Goal: Transaction & Acquisition: Purchase product/service

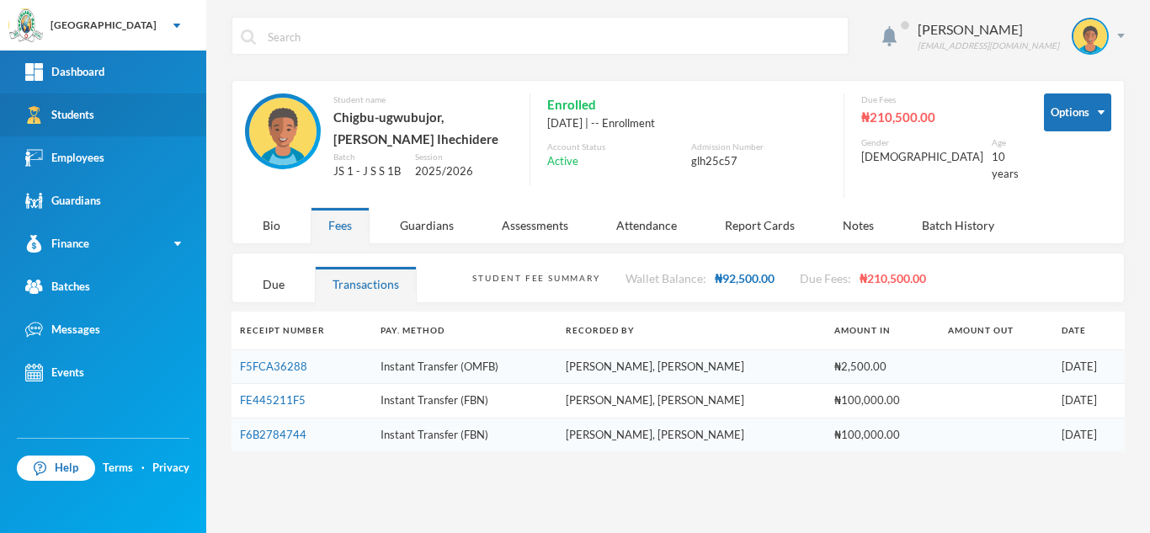
click at [114, 114] on link "Students" at bounding box center [103, 114] width 206 height 43
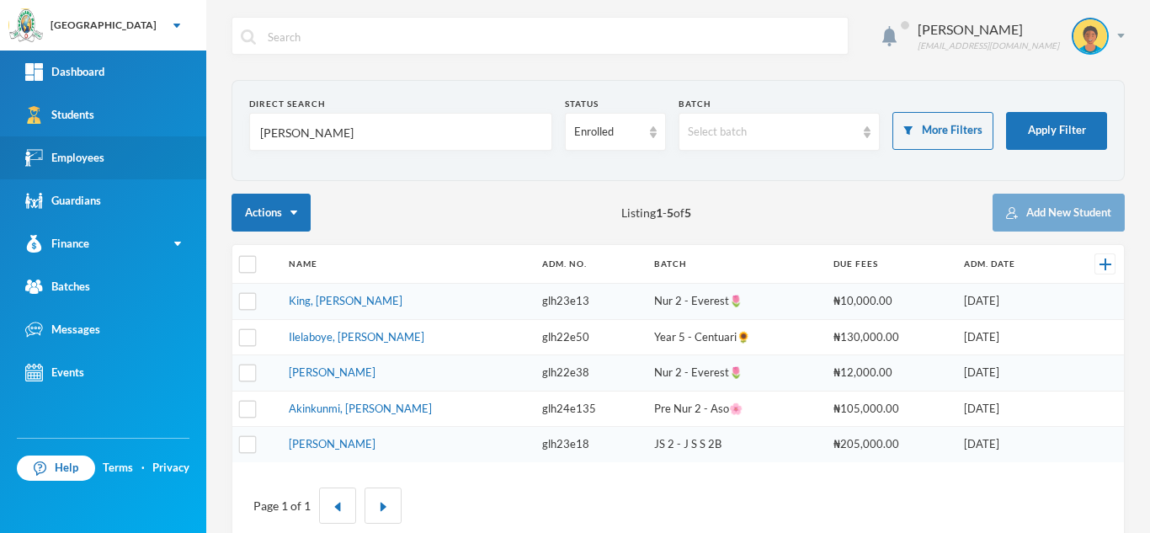
drag, startPoint x: 306, startPoint y: 141, endPoint x: 189, endPoint y: 153, distance: 118.5
click at [189, 153] on div "Greenland Hall Your Bluebic Account Greenland Hall Add a New School Dashboard S…" at bounding box center [575, 266] width 1150 height 533
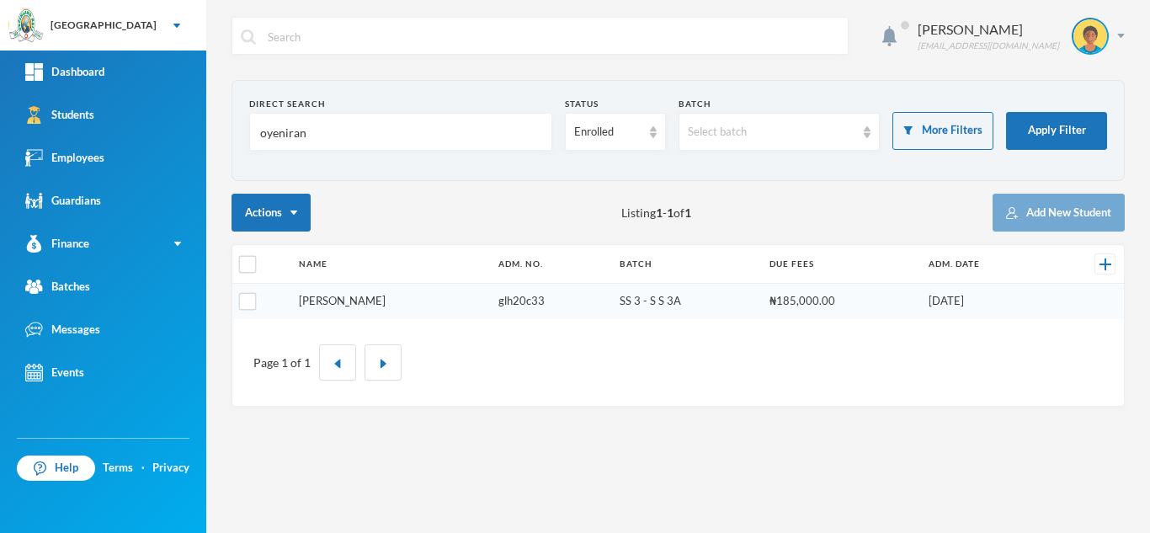
type input "oyeniran"
click at [365, 298] on link "[PERSON_NAME]" at bounding box center [342, 300] width 87 height 13
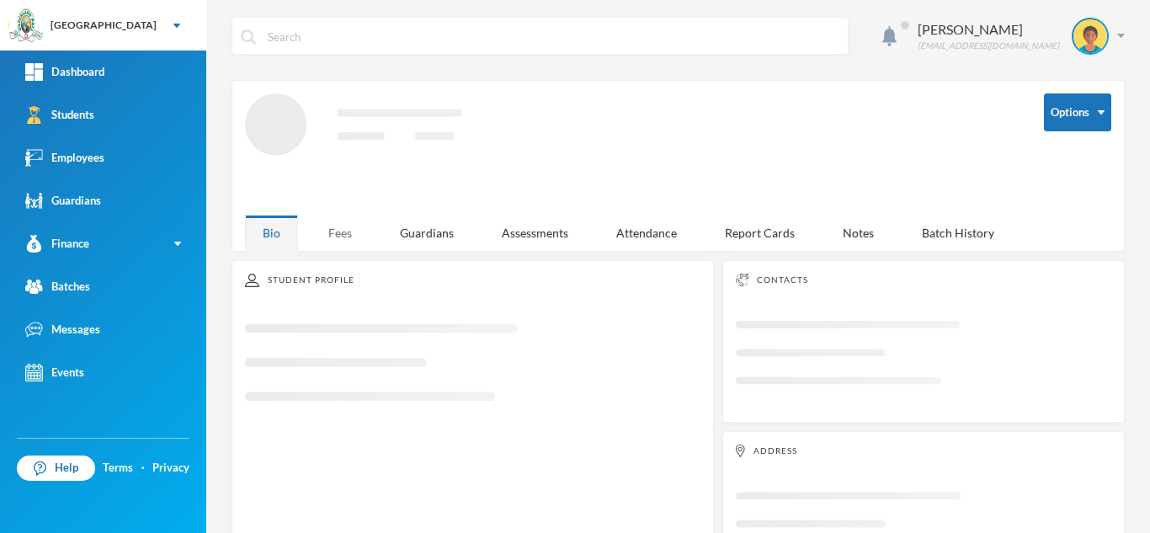
click at [343, 236] on div "Fees" at bounding box center [340, 233] width 59 height 36
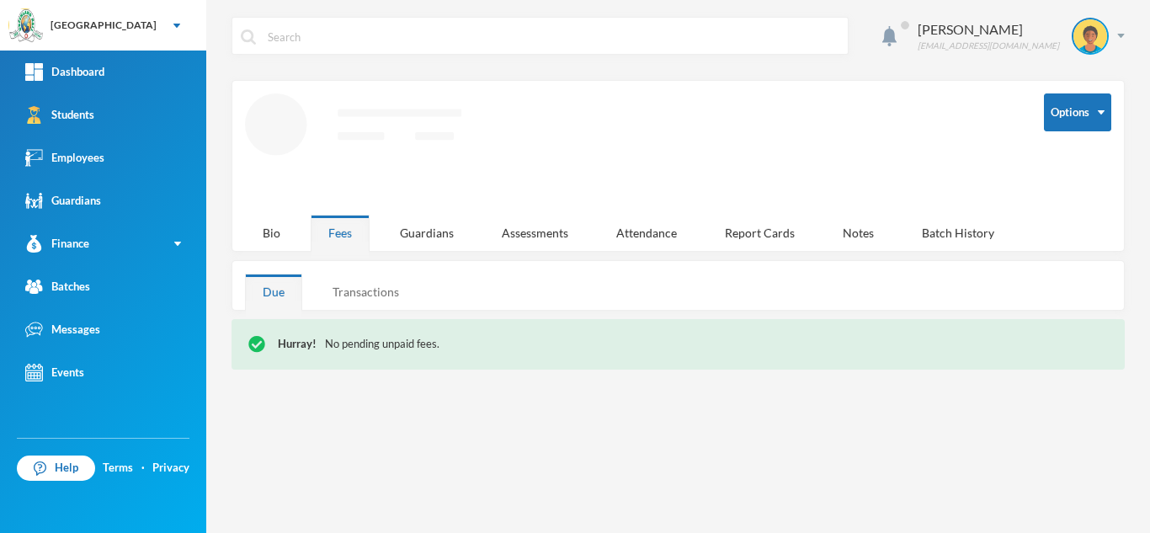
click at [344, 290] on div "Transactions" at bounding box center [366, 292] width 102 height 36
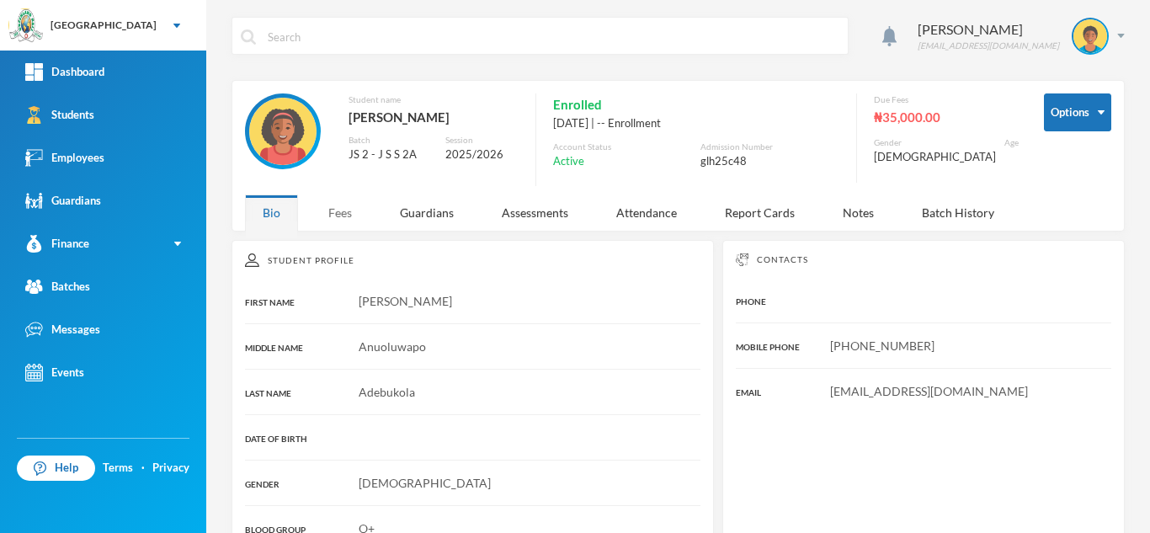
click at [333, 230] on div "Fees" at bounding box center [340, 212] width 59 height 36
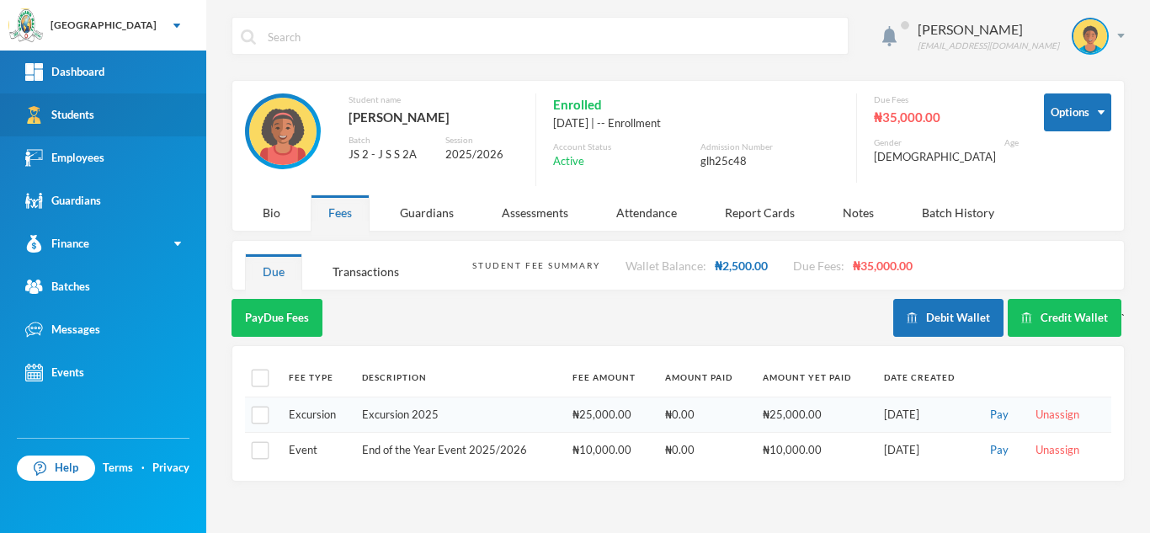
click at [102, 110] on link "Students" at bounding box center [103, 114] width 206 height 43
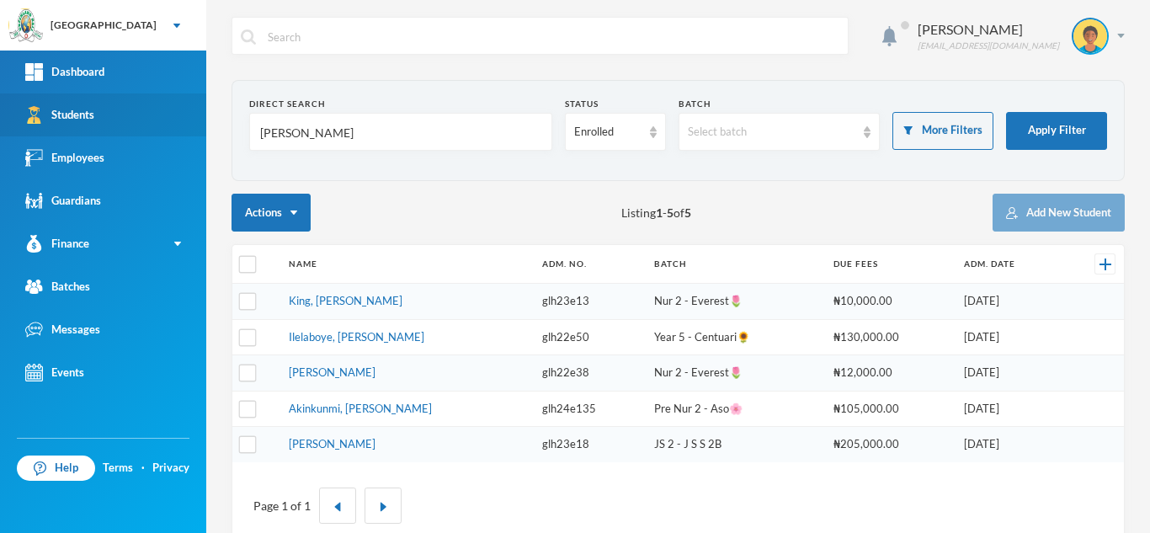
drag, startPoint x: 302, startPoint y: 128, endPoint x: 174, endPoint y: 126, distance: 128.0
click at [174, 126] on div "Greenland Hall Your Bluebic Account Greenland Hall Add a New School Dashboard S…" at bounding box center [575, 266] width 1150 height 533
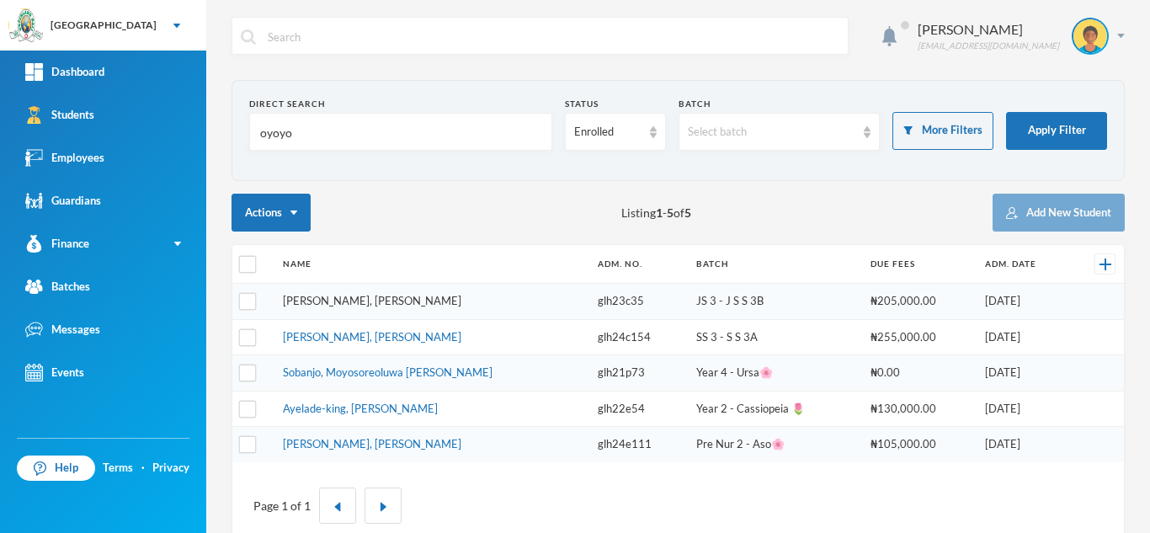
type input "oyoyo"
click at [369, 299] on link "Oyoyo, Ugochinyere Kourtney" at bounding box center [372, 300] width 178 height 13
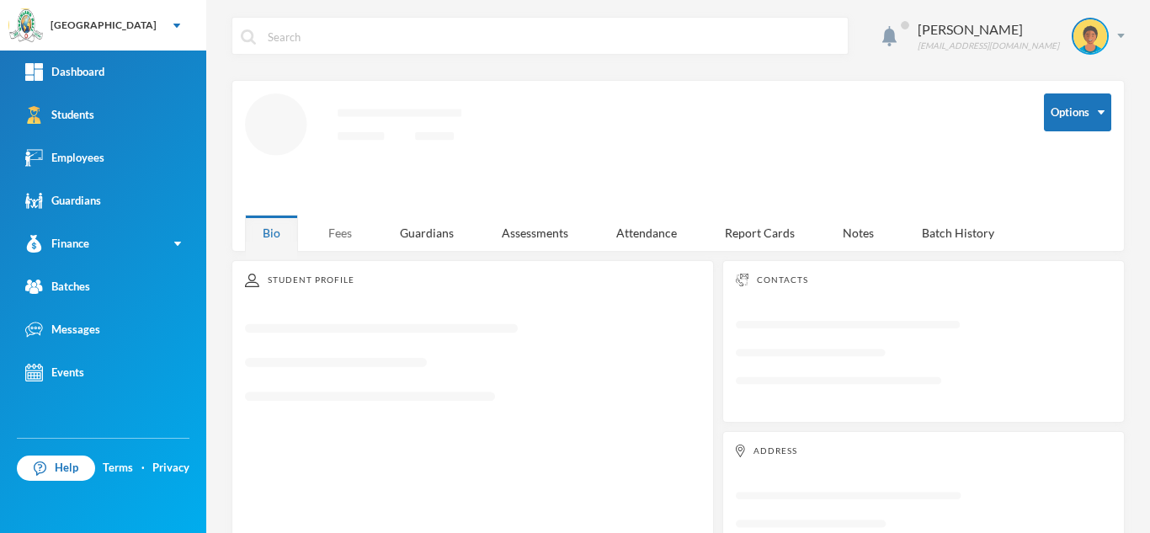
click at [343, 226] on div "Fees" at bounding box center [340, 233] width 59 height 36
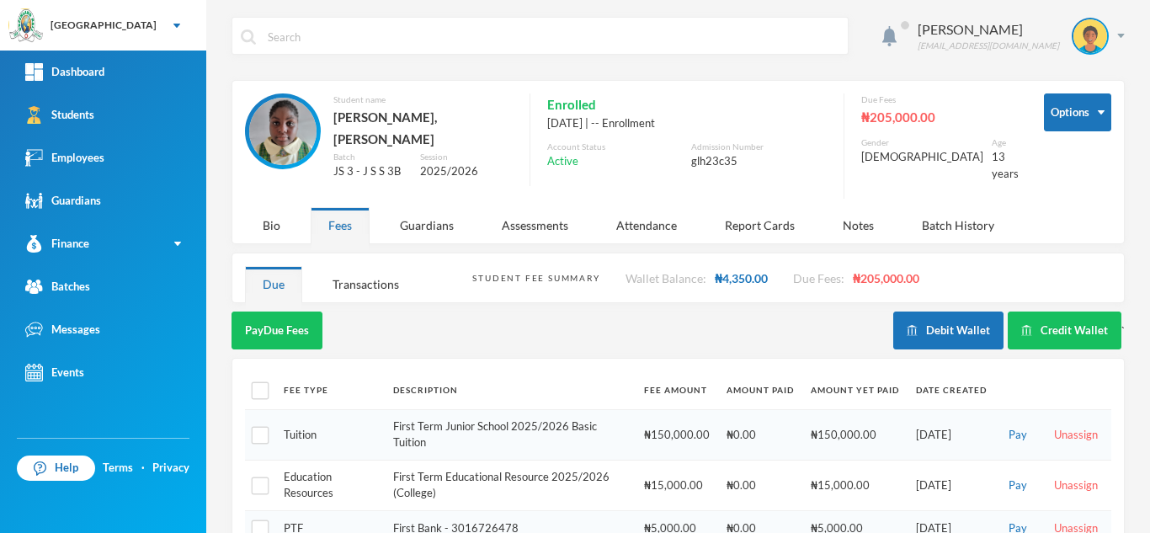
scroll to position [102, 0]
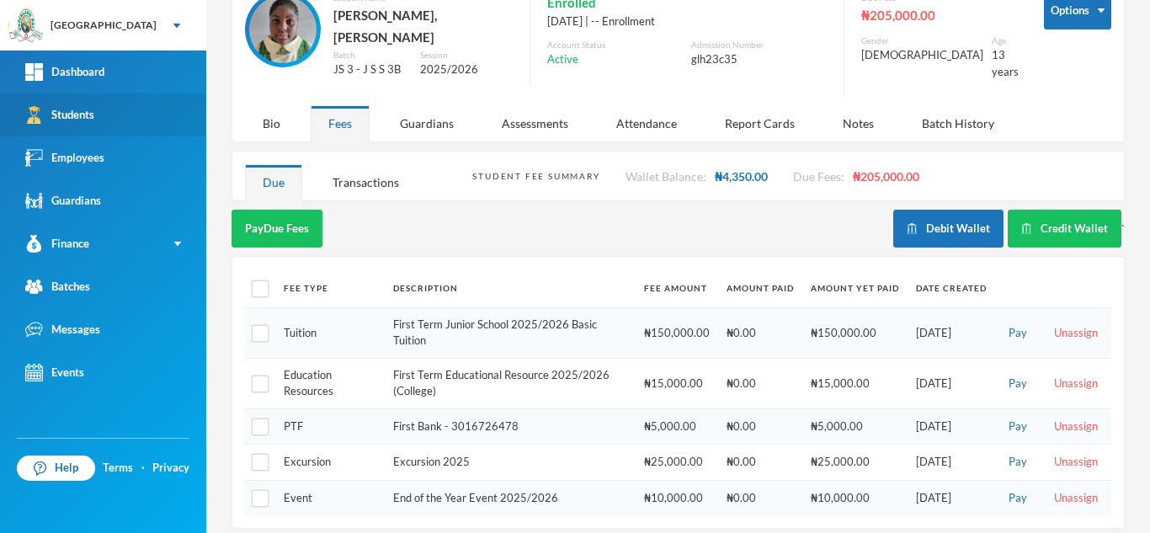
click at [118, 109] on link "Students" at bounding box center [103, 114] width 206 height 43
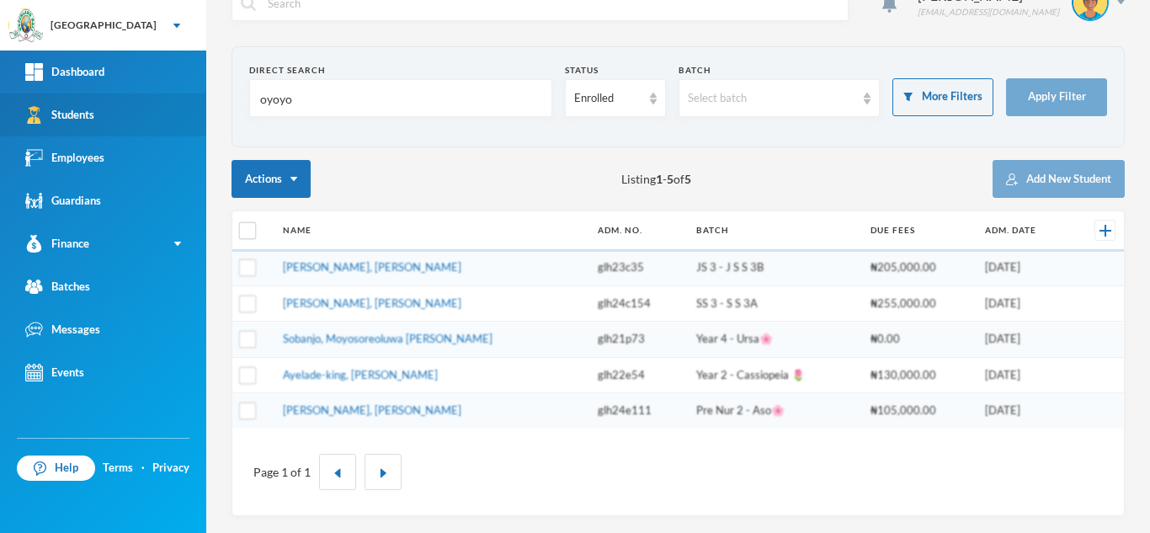
scroll to position [34, 0]
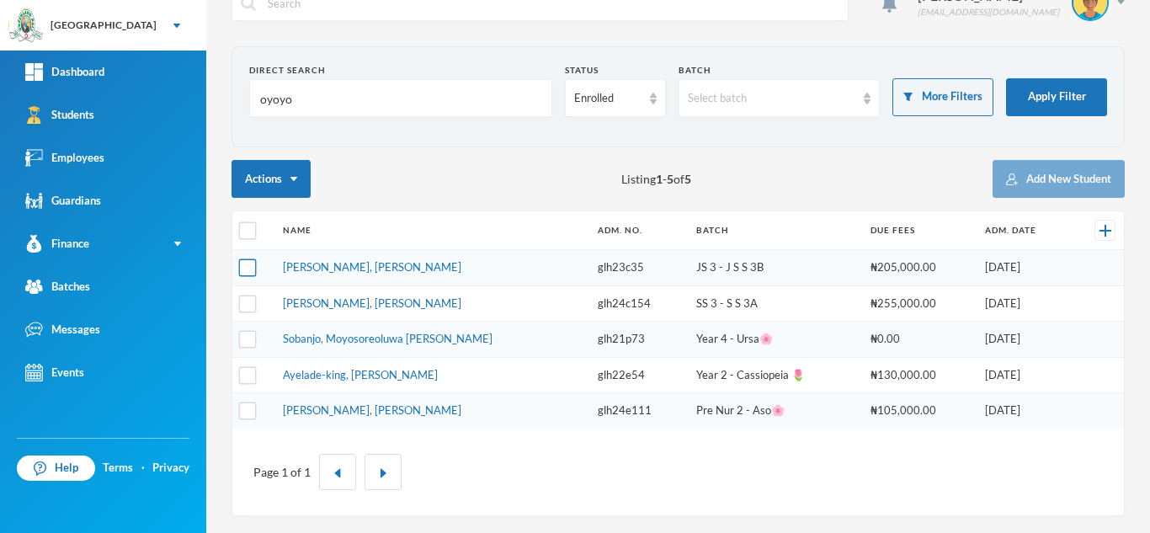
click at [247, 269] on input "checkbox" at bounding box center [248, 268] width 18 height 18
checkbox input "true"
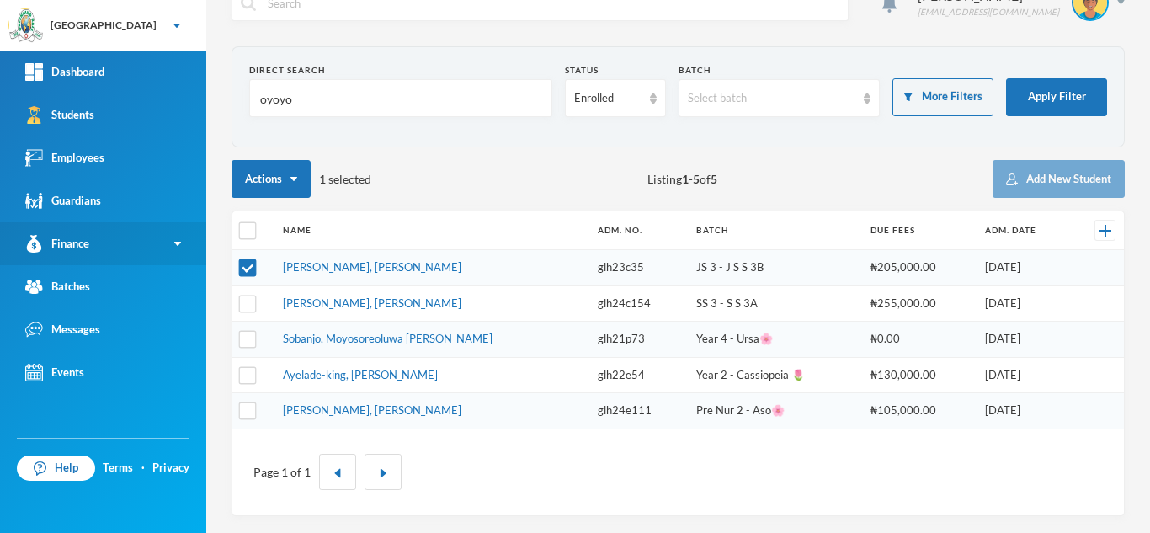
click at [103, 240] on link "Finance" at bounding box center [103, 243] width 206 height 43
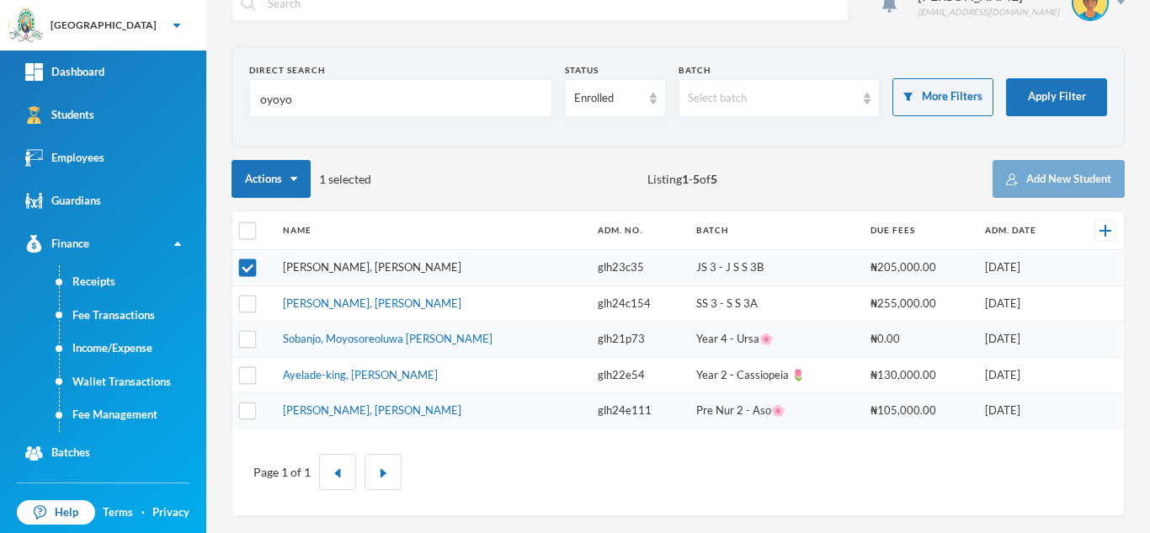
click at [338, 272] on link "Oyoyo, Ugochinyere Kourtney" at bounding box center [372, 266] width 178 height 13
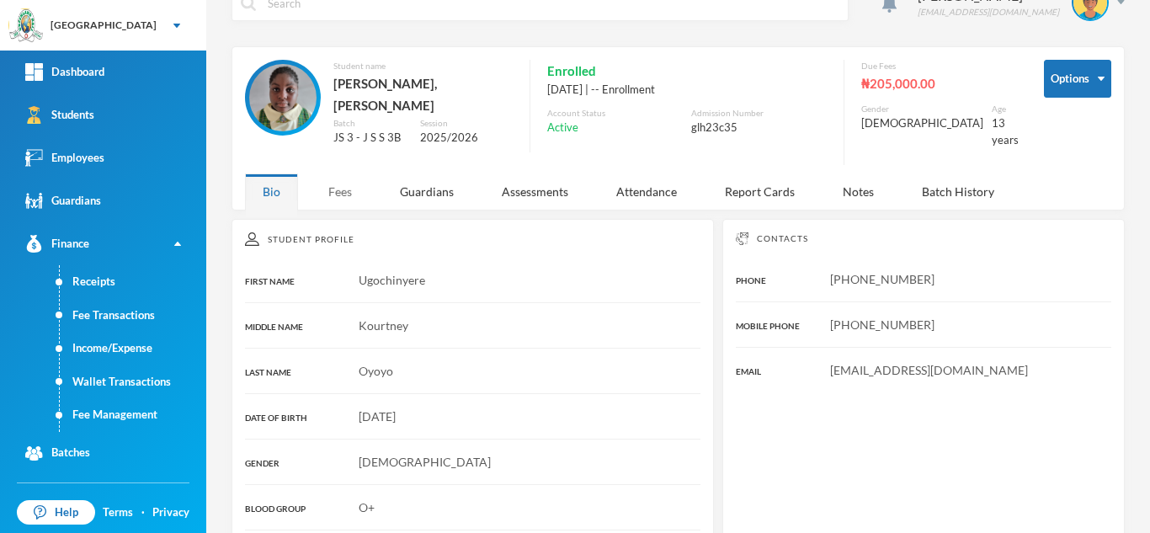
click at [338, 174] on div "Fees" at bounding box center [340, 191] width 59 height 36
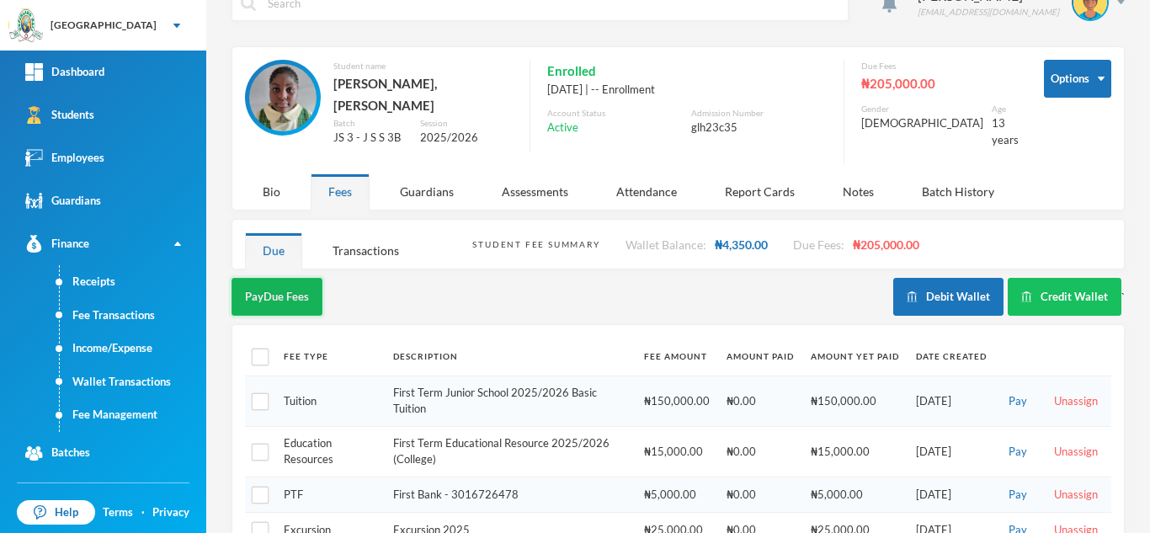
click at [255, 282] on button "Pay Due Fees" at bounding box center [276, 297] width 91 height 38
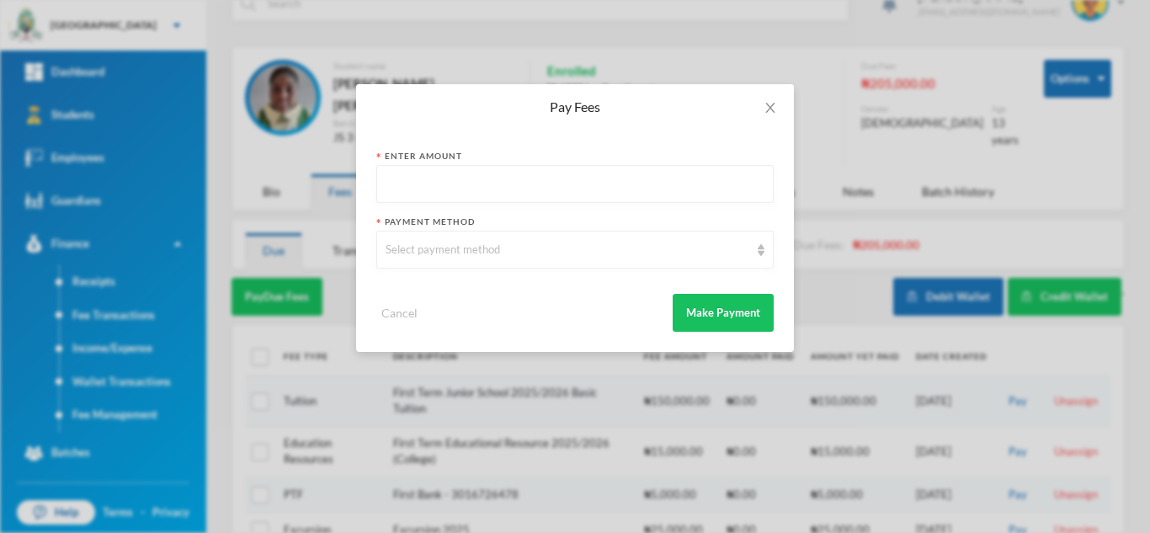
click at [450, 195] on input "text" at bounding box center [575, 185] width 379 height 38
type input "100000"
click at [462, 249] on div "Select payment method" at bounding box center [568, 250] width 364 height 17
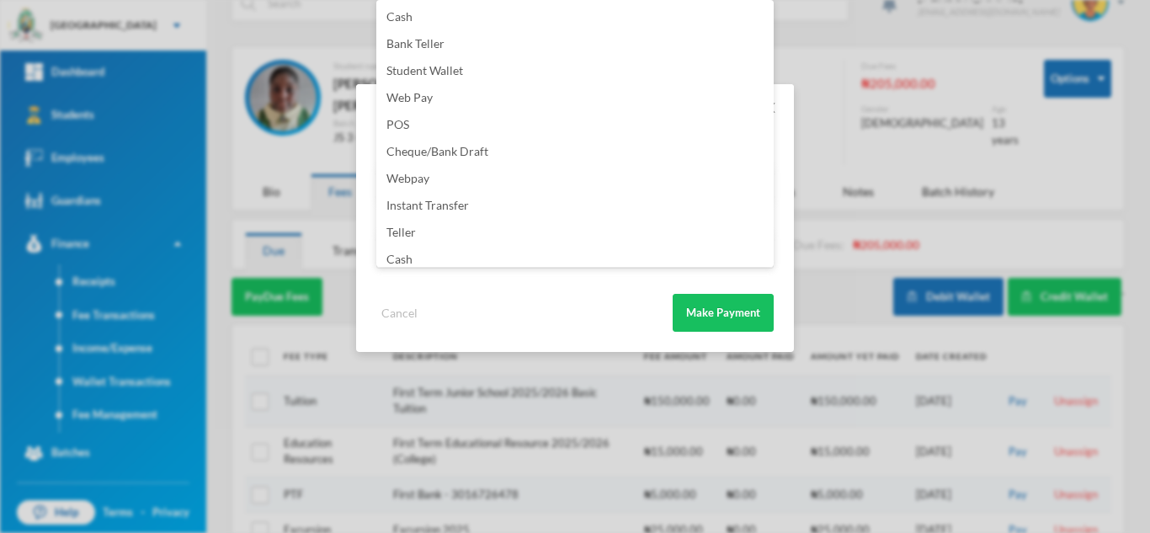
scroll to position [198, 0]
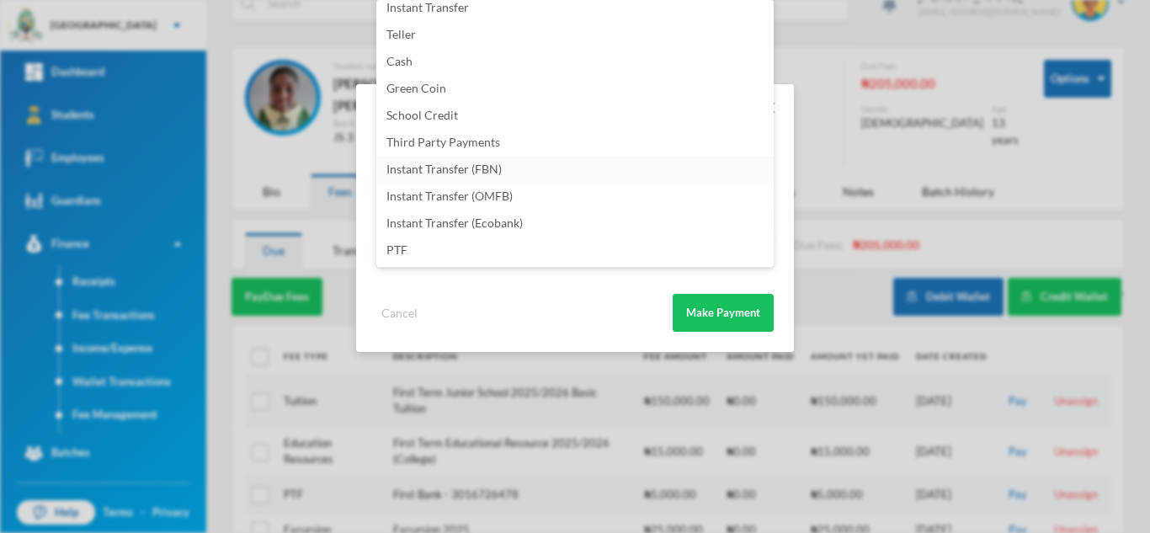
click at [520, 170] on li "Instant Transfer (FBN)" at bounding box center [574, 169] width 397 height 27
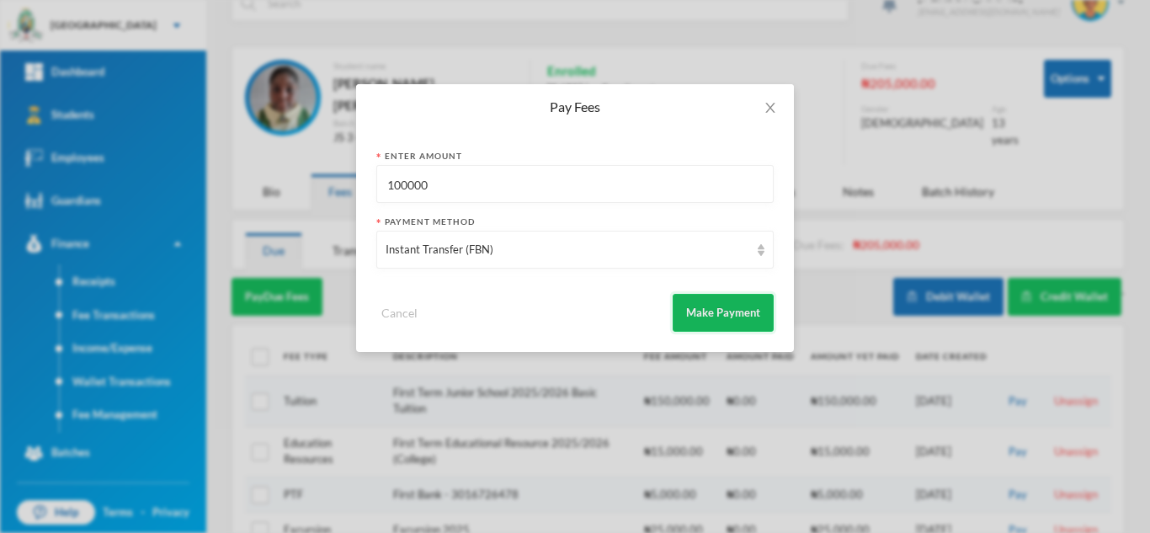
click at [717, 323] on button "Make Payment" at bounding box center [723, 313] width 101 height 38
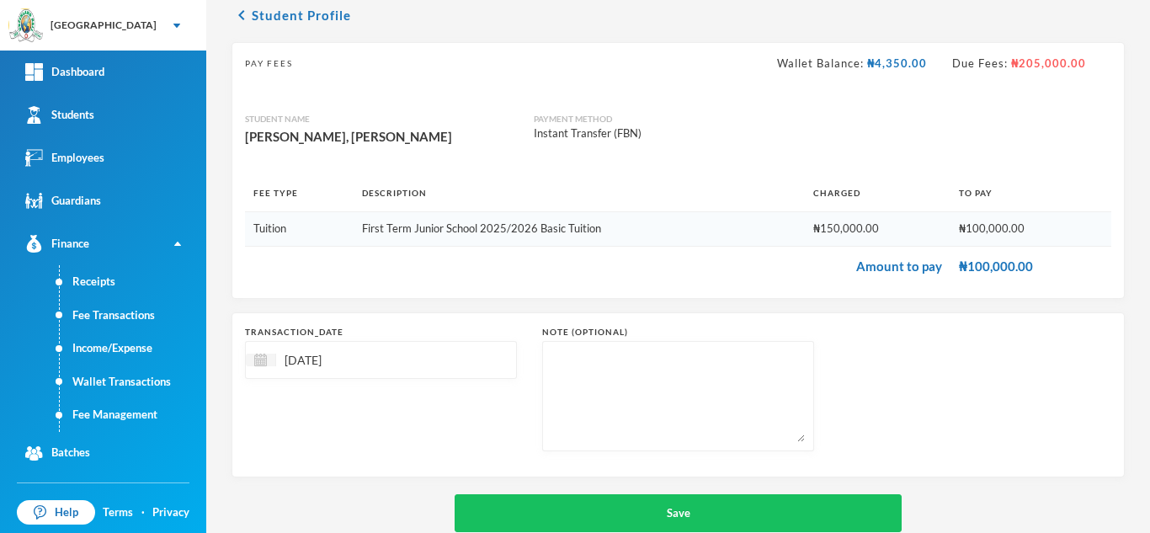
scroll to position [108, 0]
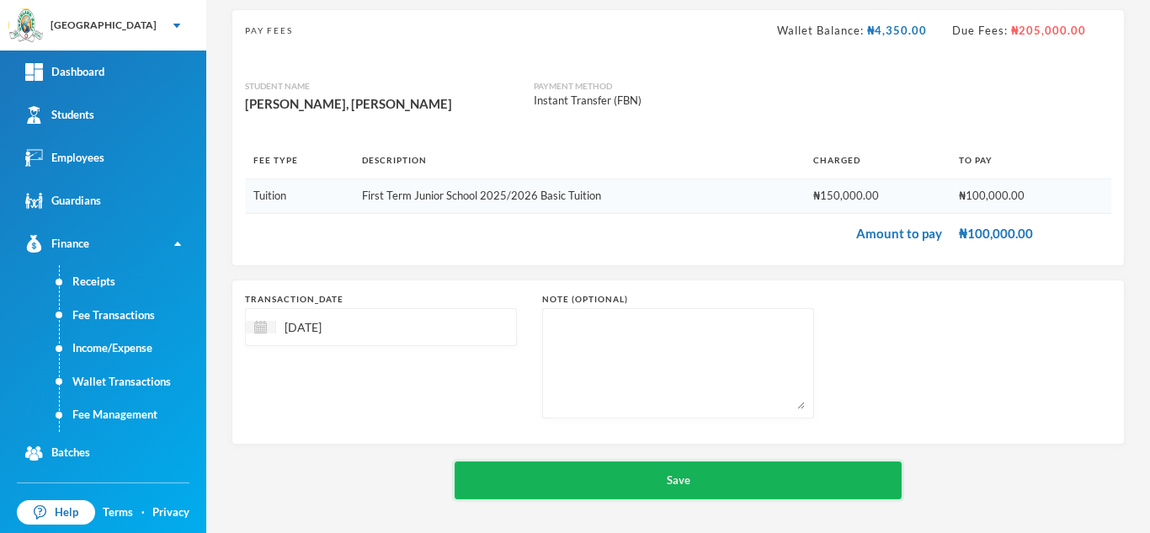
click at [694, 469] on button "Save" at bounding box center [678, 480] width 447 height 38
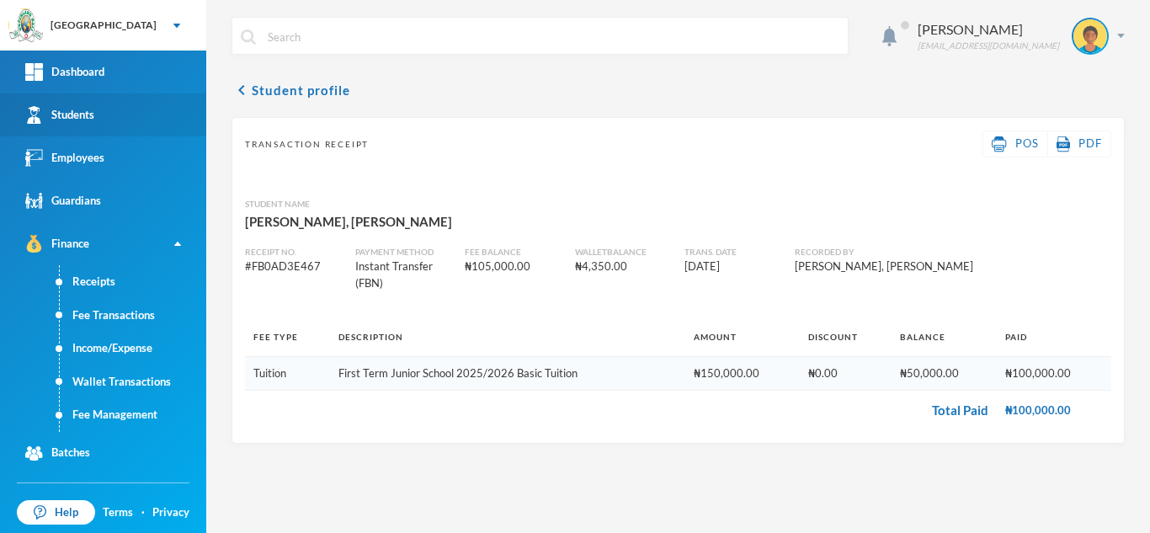
click at [113, 110] on link "Students" at bounding box center [103, 114] width 206 height 43
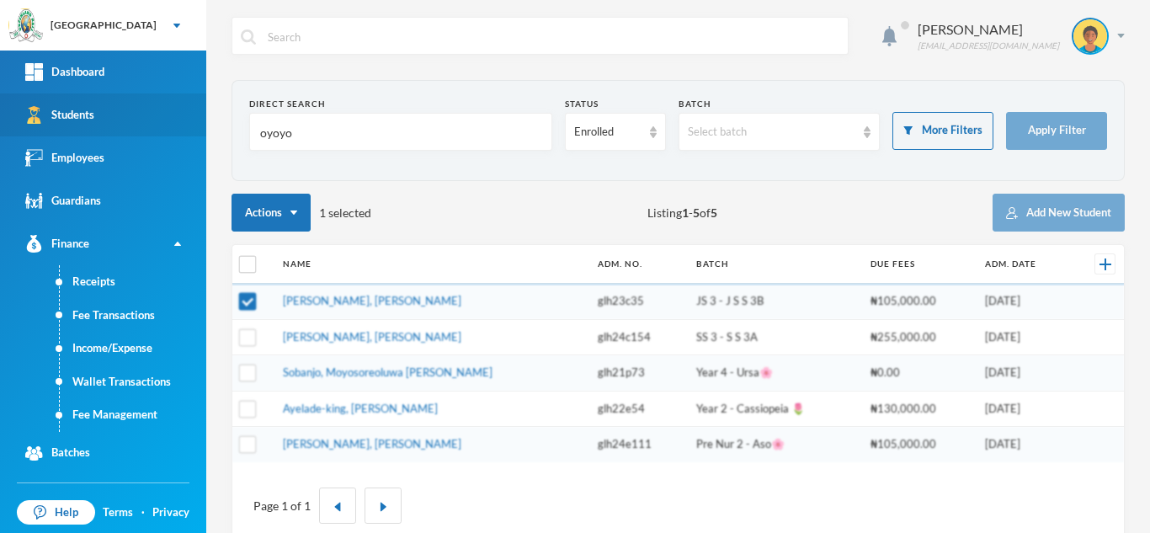
drag, startPoint x: 312, startPoint y: 135, endPoint x: 101, endPoint y: 135, distance: 211.3
click at [109, 133] on div "Greenland Hall Your Bluebic Account Greenland Hall Add a New School Dashboard S…" at bounding box center [575, 266] width 1150 height 533
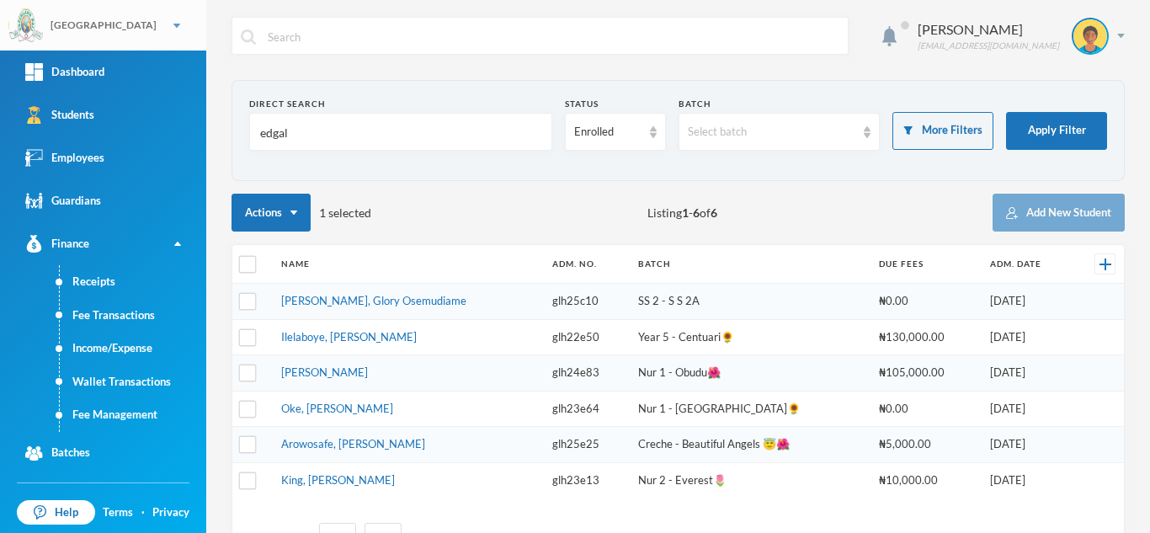
type input "edgal"
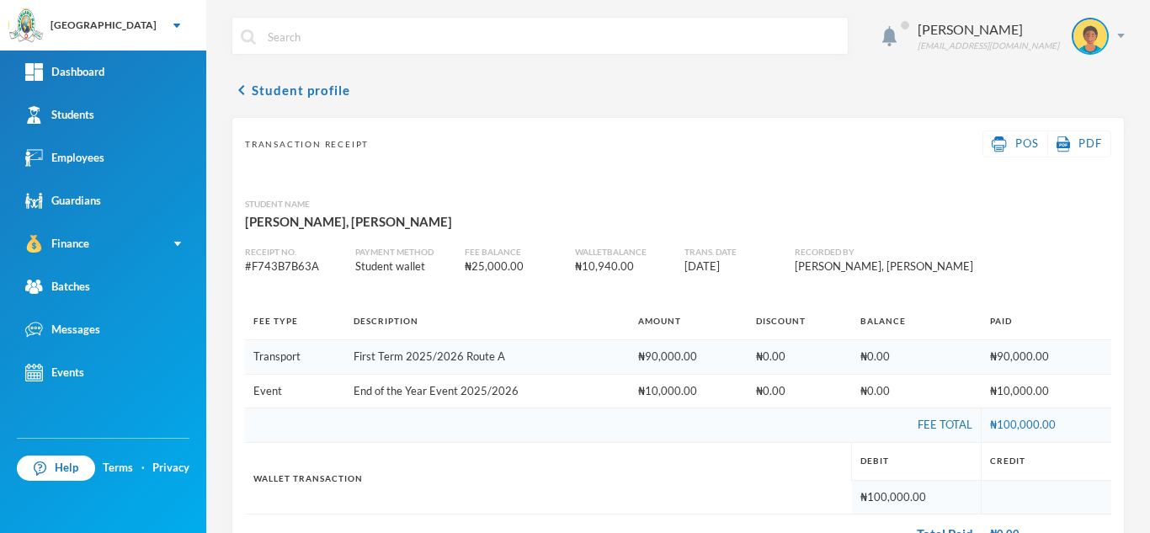
scroll to position [50, 0]
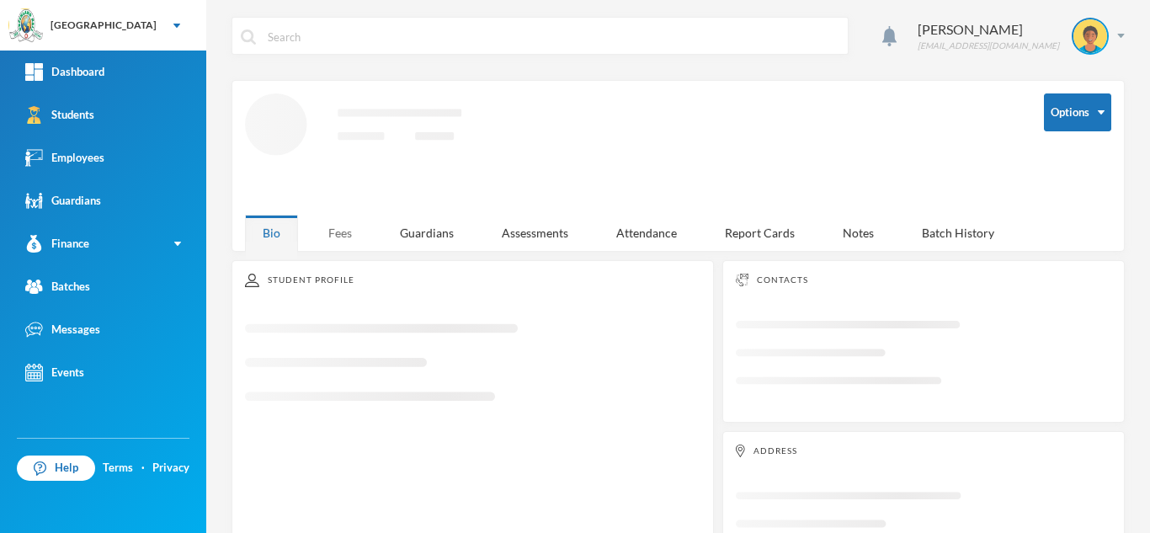
click at [351, 233] on div "Fees" at bounding box center [340, 233] width 59 height 36
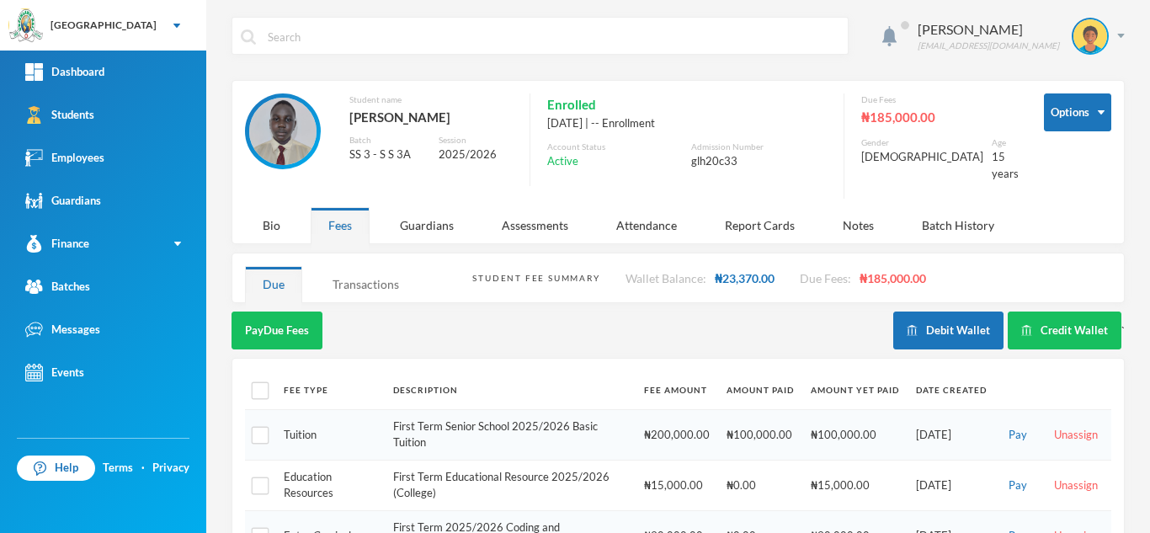
click at [359, 266] on div "Transactions" at bounding box center [366, 284] width 102 height 36
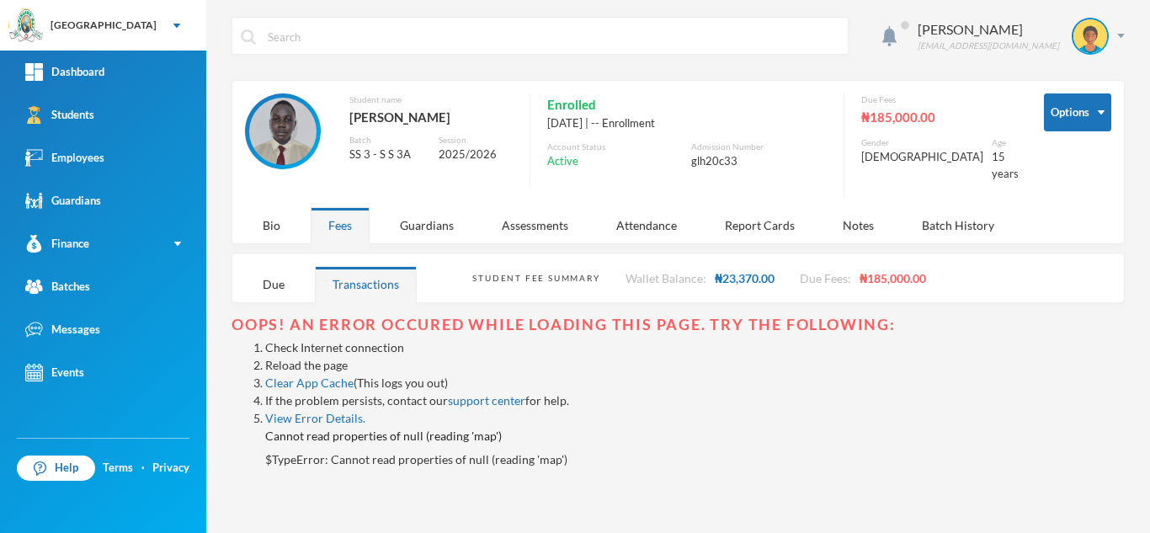
click at [316, 358] on link "Reload the page" at bounding box center [306, 365] width 82 height 14
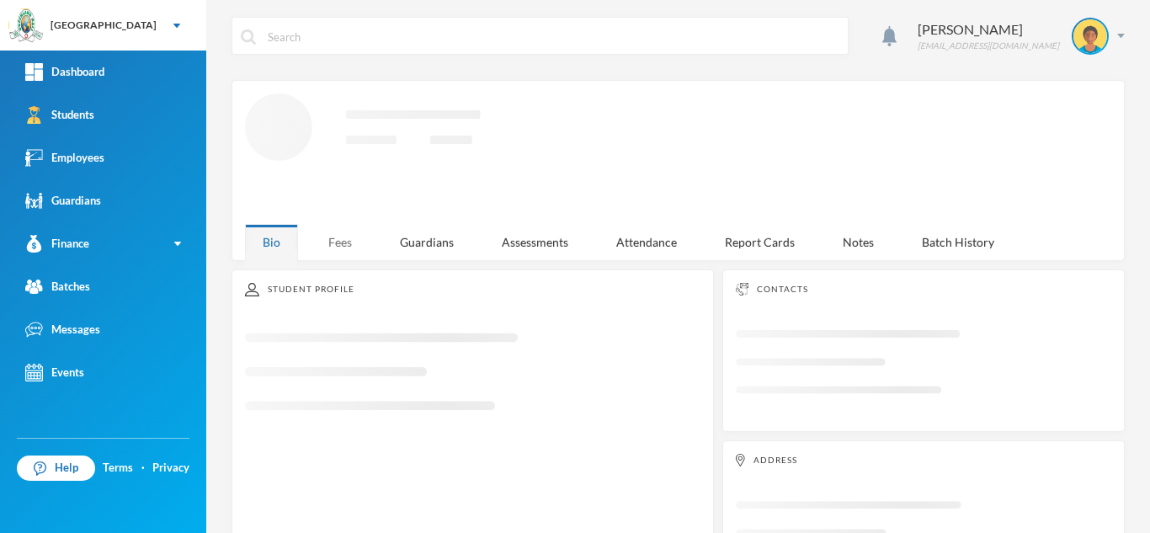
click at [339, 234] on div "Fees" at bounding box center [340, 242] width 59 height 36
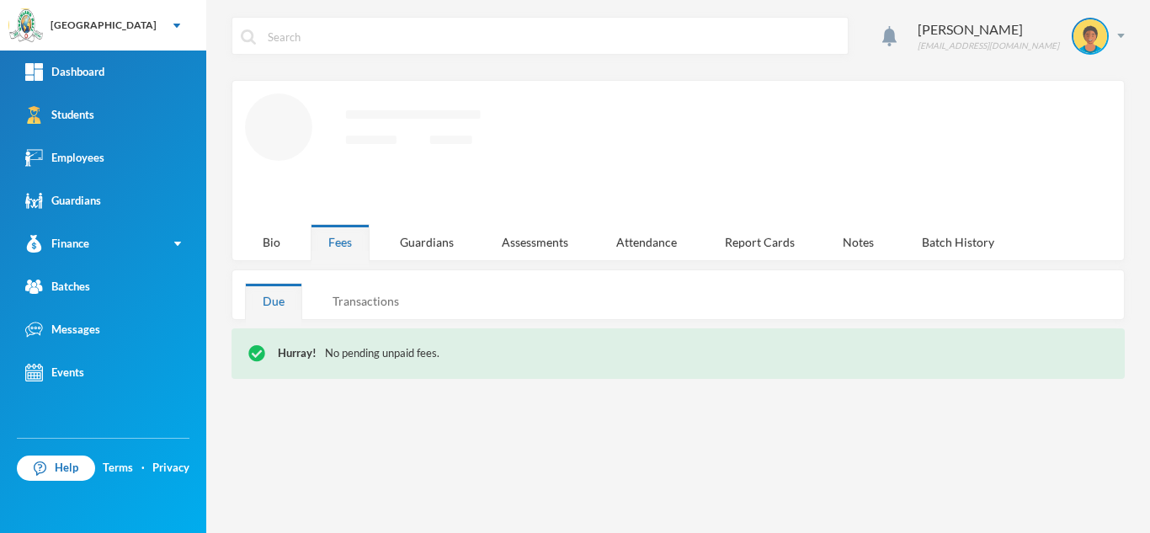
click at [354, 295] on div "Aderogba Olumide [EMAIL_ADDRESS][DOMAIN_NAME] Loading interface... Bio Fees Gua…" at bounding box center [678, 266] width 944 height 533
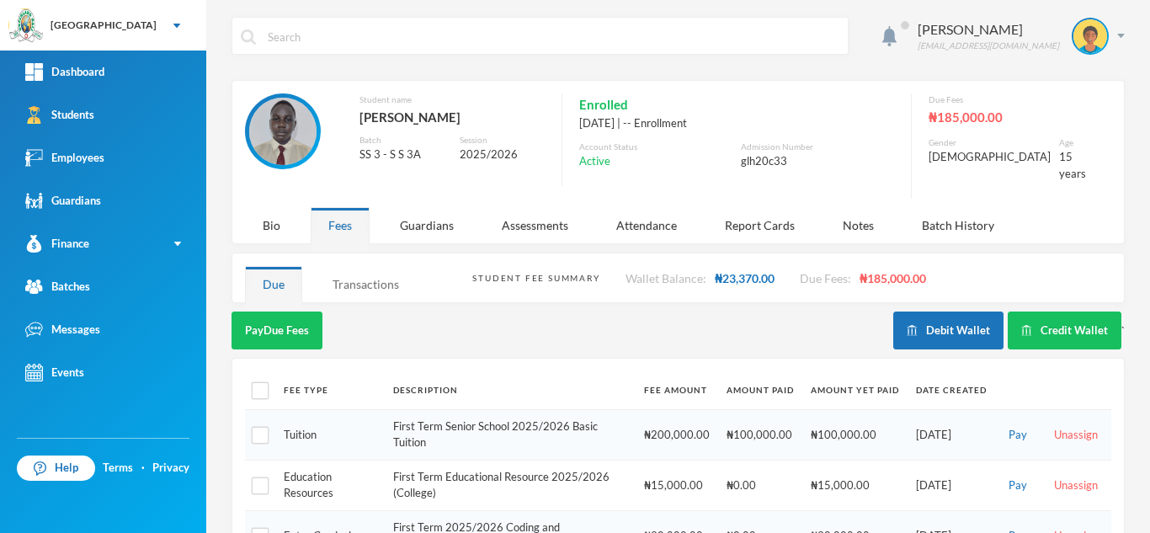
click at [355, 278] on div "Transactions" at bounding box center [366, 284] width 102 height 36
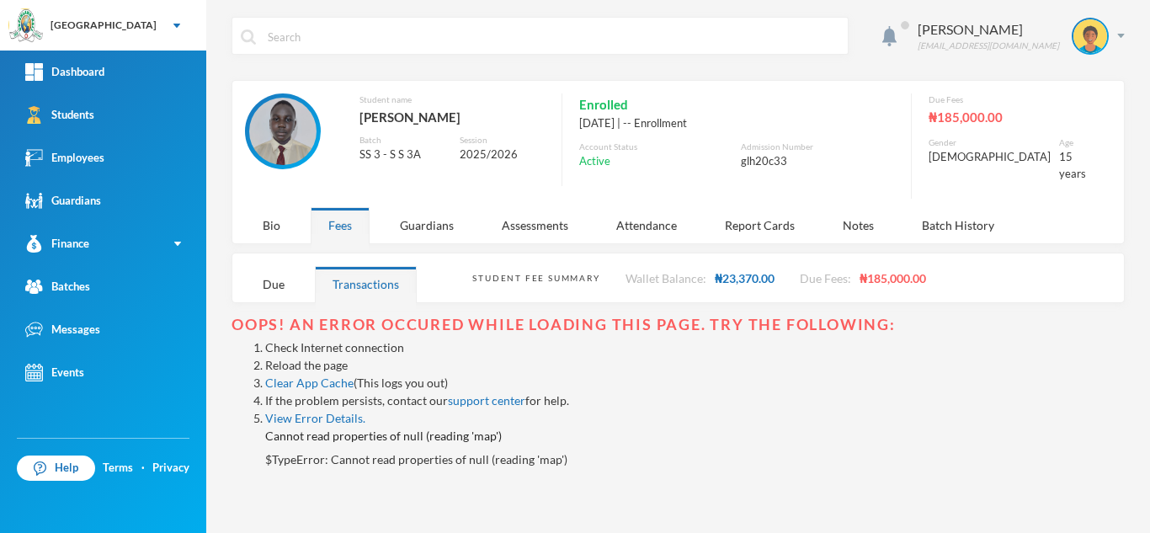
click at [322, 358] on link "Reload the page" at bounding box center [306, 365] width 82 height 14
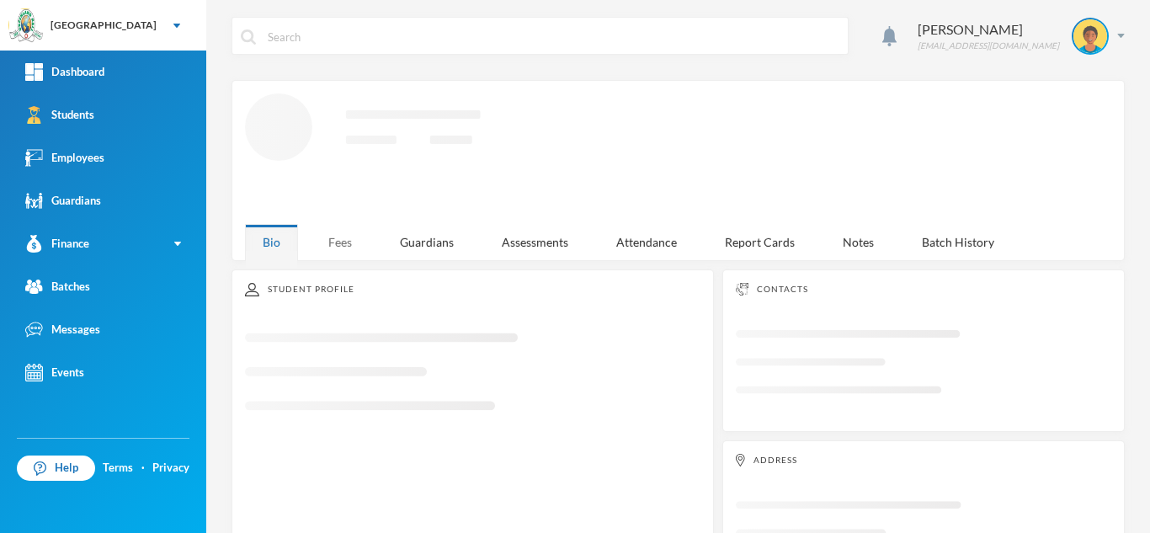
click at [345, 232] on div "Fees" at bounding box center [340, 242] width 59 height 36
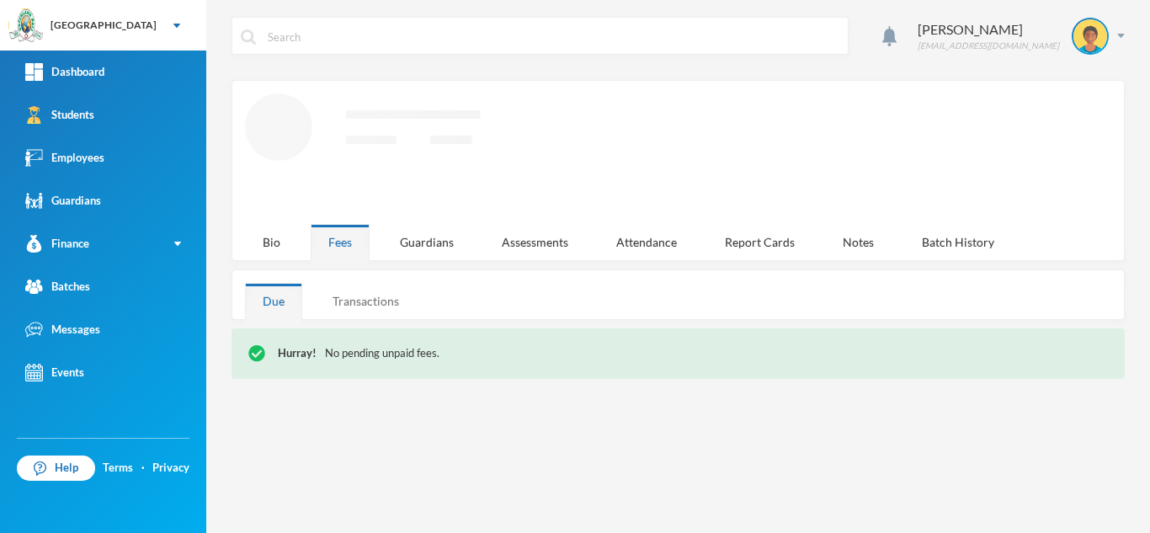
click at [376, 293] on div "Transactions" at bounding box center [366, 301] width 102 height 36
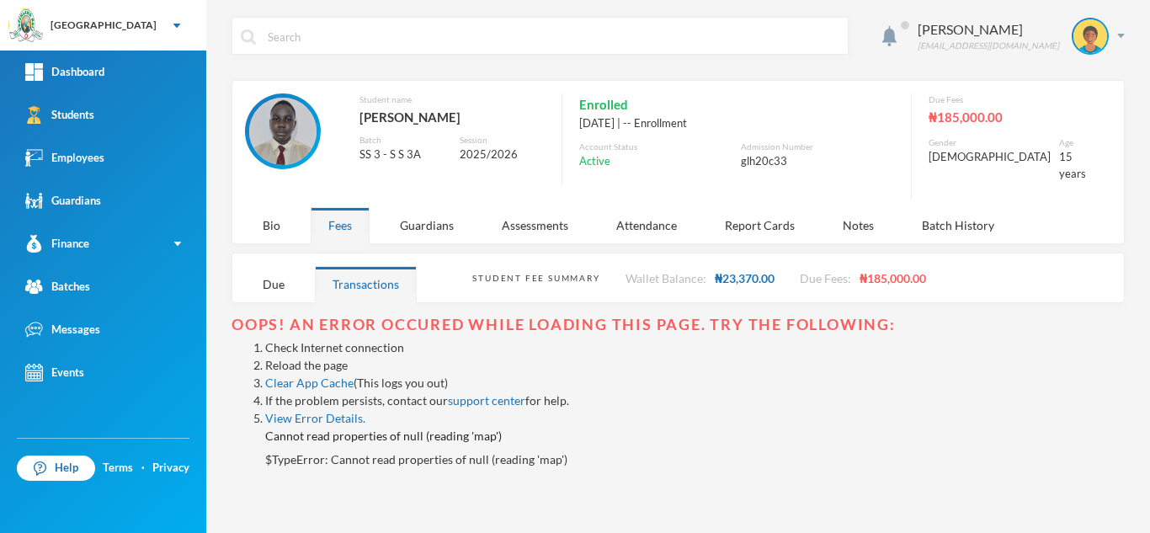
click at [302, 358] on link "Reload the page" at bounding box center [306, 365] width 82 height 14
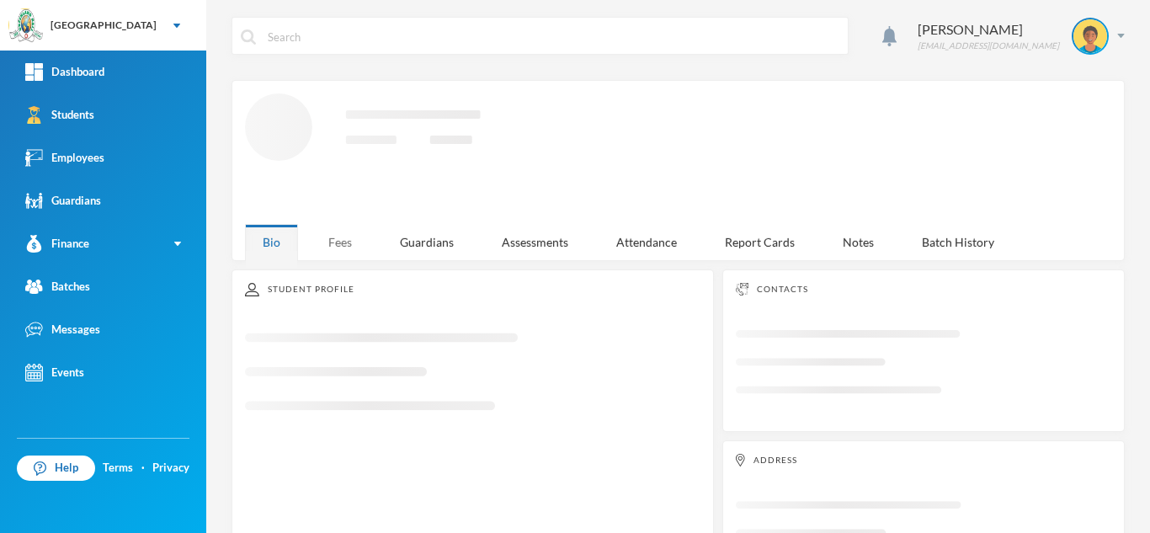
click at [337, 234] on div "Fees" at bounding box center [340, 242] width 59 height 36
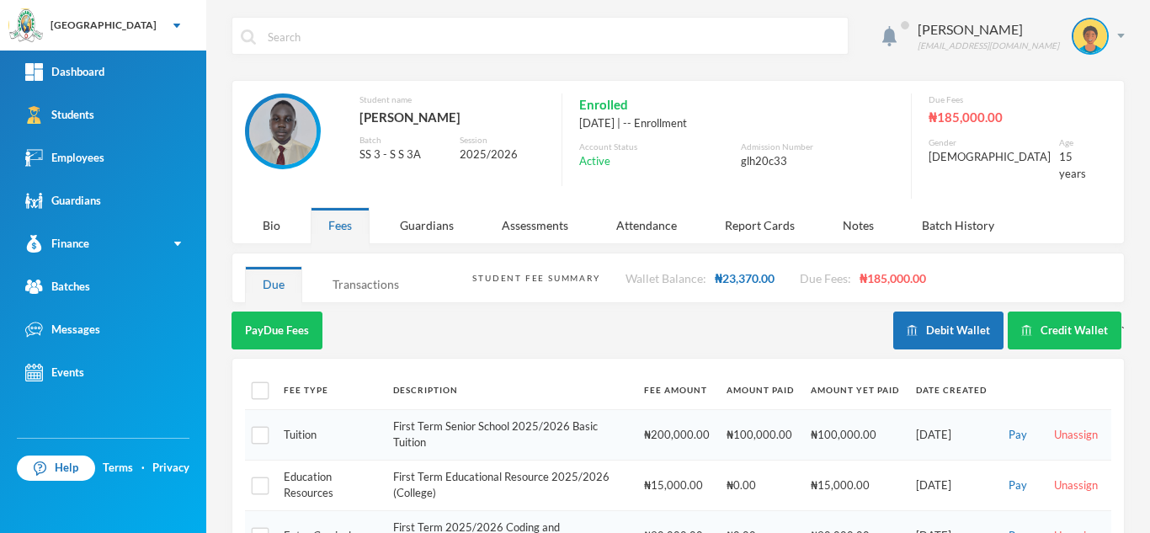
click at [350, 270] on div "Transactions" at bounding box center [366, 284] width 102 height 36
click at [361, 274] on div "Transactions" at bounding box center [366, 284] width 102 height 36
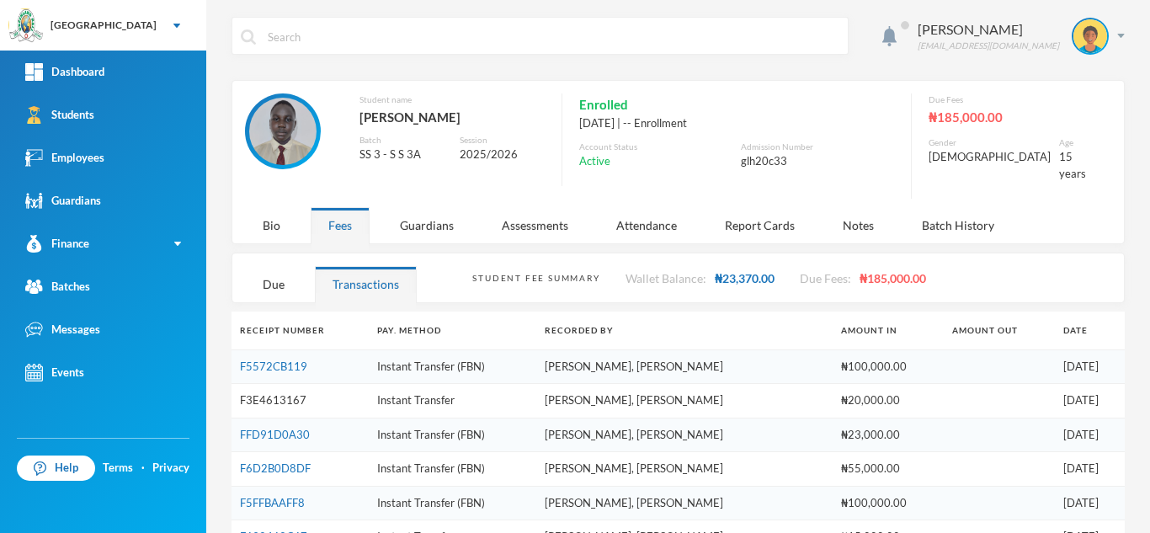
click at [247, 394] on link "F3E4613167" at bounding box center [273, 399] width 67 height 13
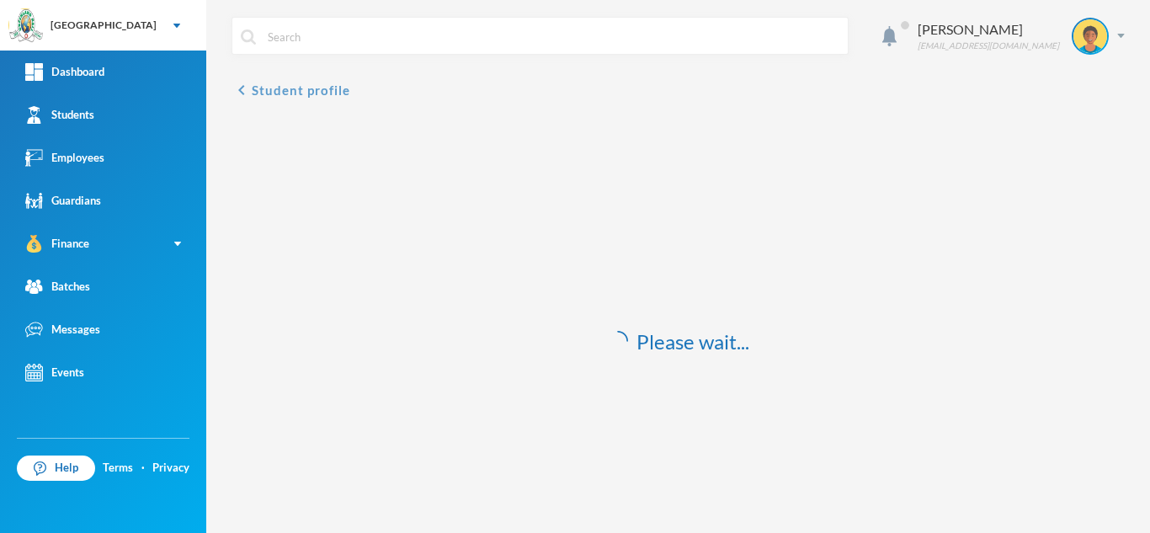
click at [259, 93] on button "chevron_left Student profile" at bounding box center [290, 90] width 119 height 20
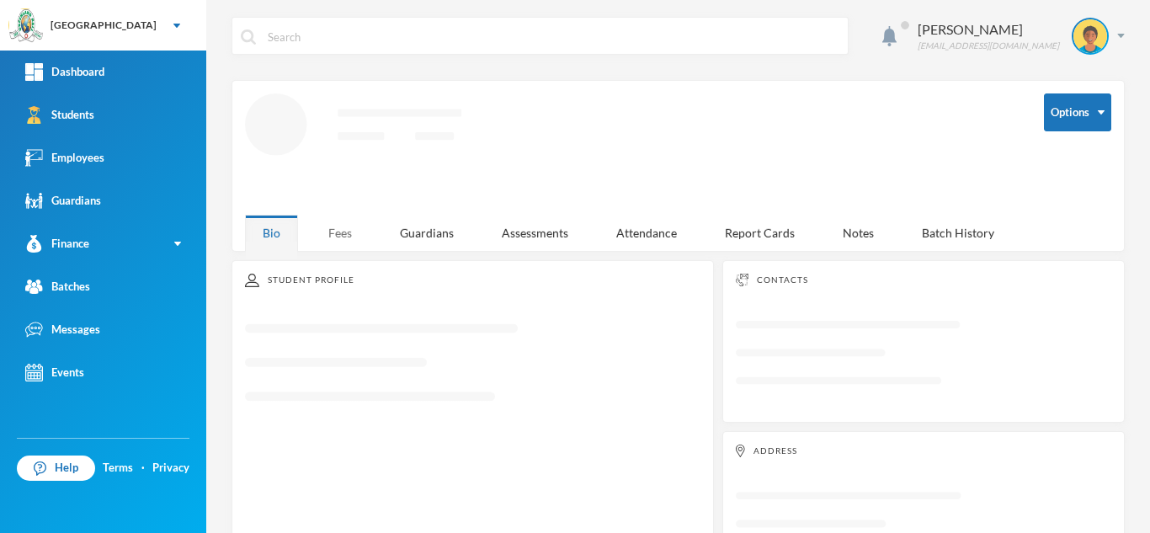
click at [333, 217] on div "Fees" at bounding box center [340, 233] width 59 height 36
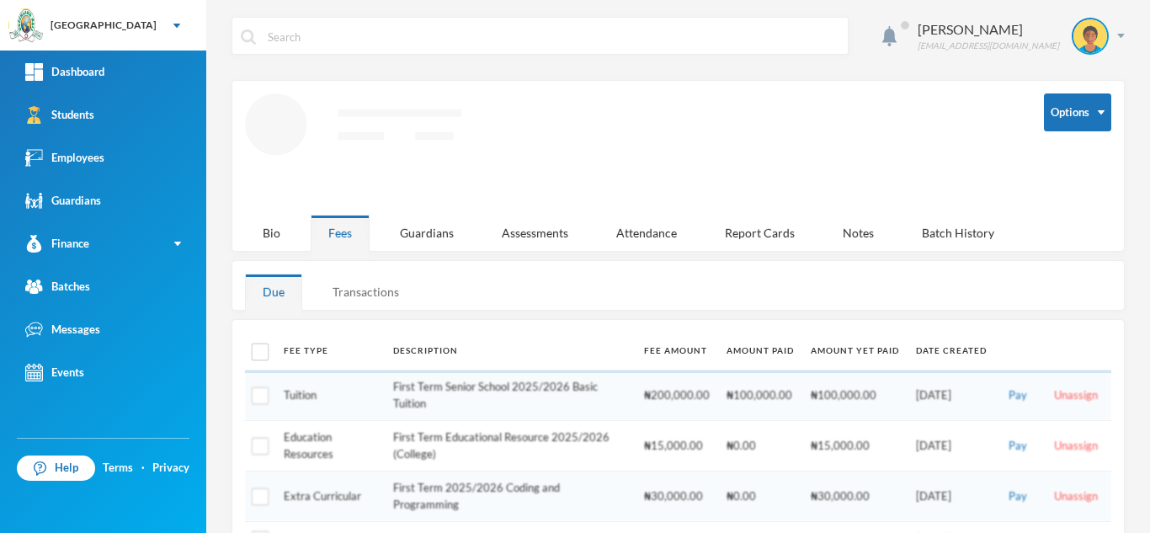
click at [359, 293] on div "Transactions" at bounding box center [366, 292] width 102 height 36
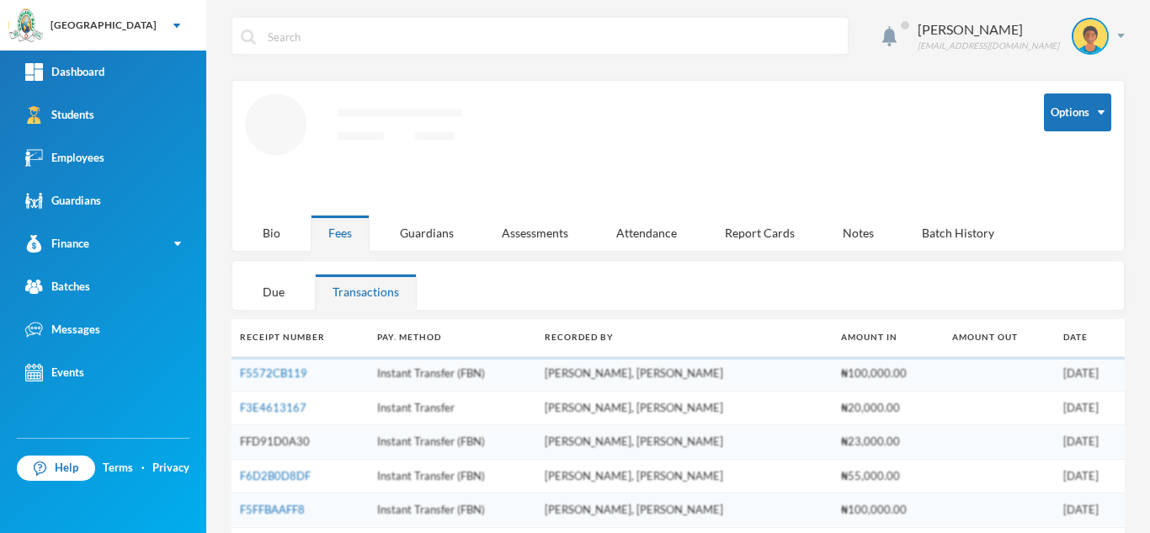
click at [286, 438] on link "FFD91D0A30" at bounding box center [275, 440] width 70 height 13
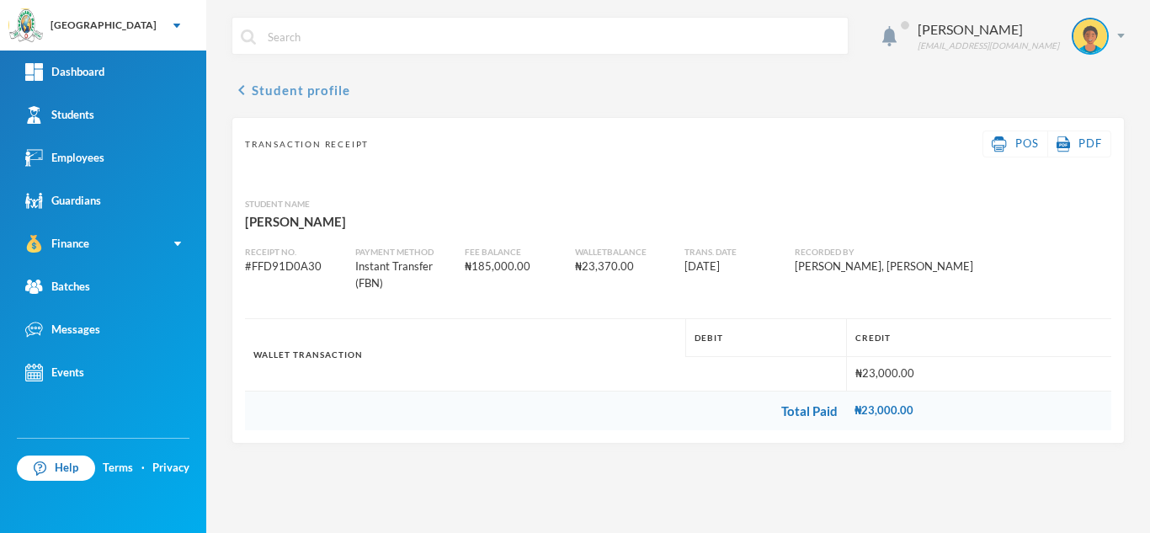
click at [330, 90] on button "chevron_left Student profile" at bounding box center [290, 90] width 119 height 20
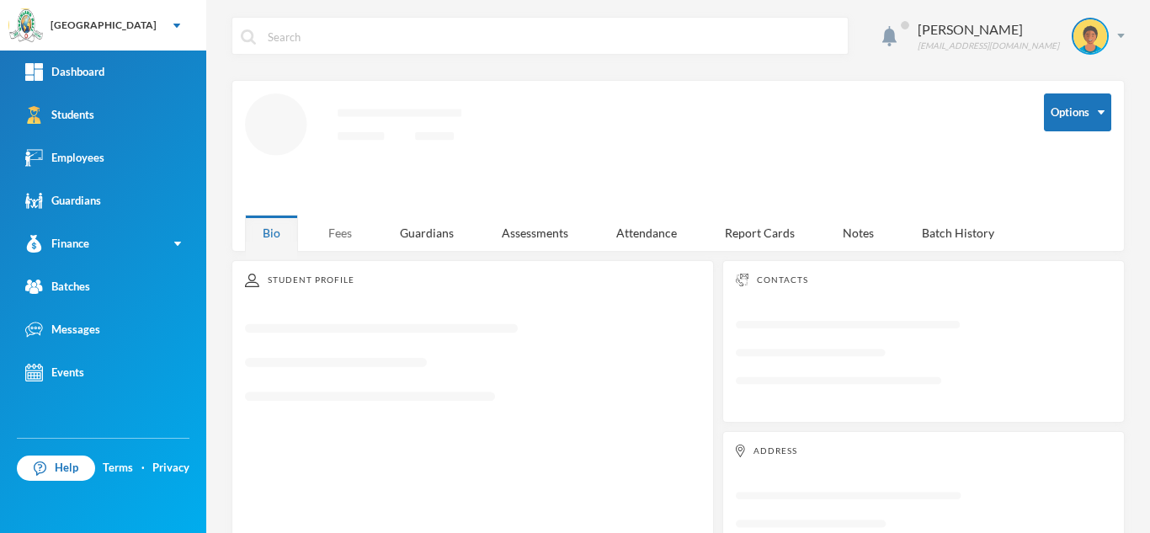
click at [356, 221] on div "Fees" at bounding box center [340, 233] width 59 height 36
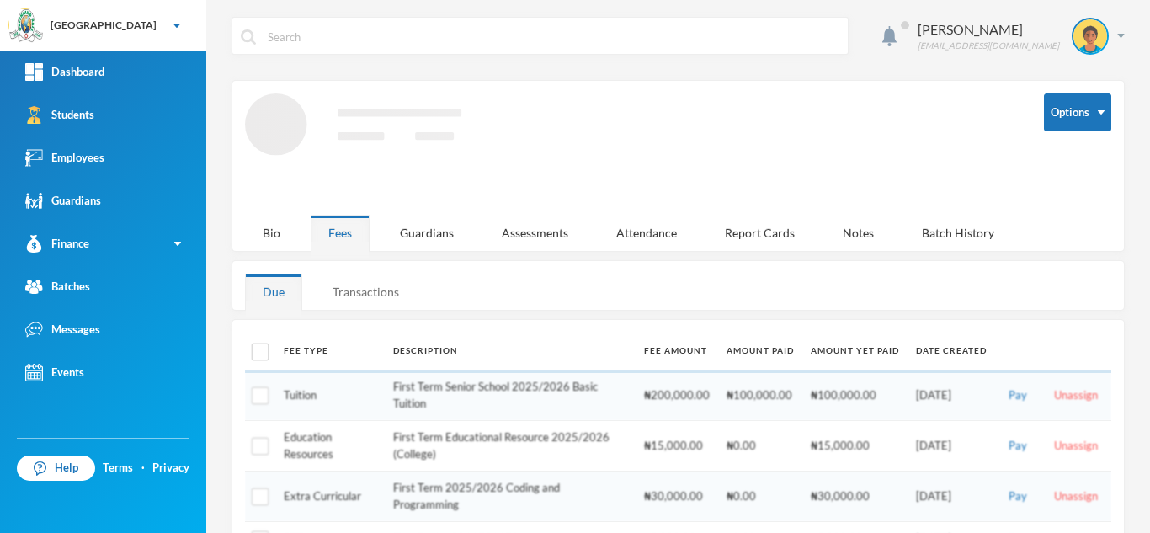
click at [349, 282] on div "Transactions" at bounding box center [366, 292] width 102 height 36
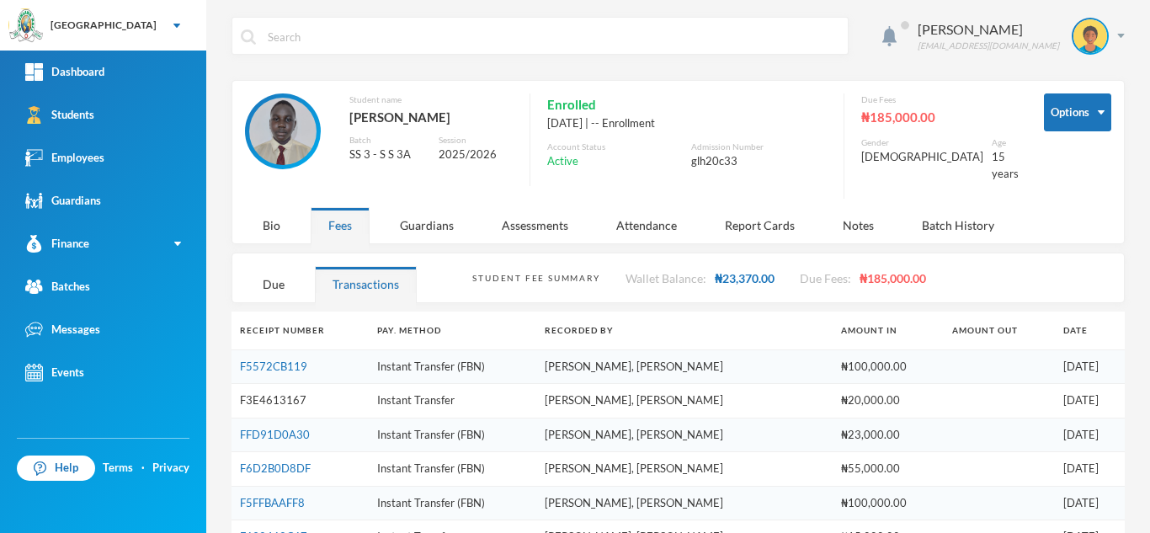
click at [274, 393] on link "F3E4613167" at bounding box center [273, 399] width 67 height 13
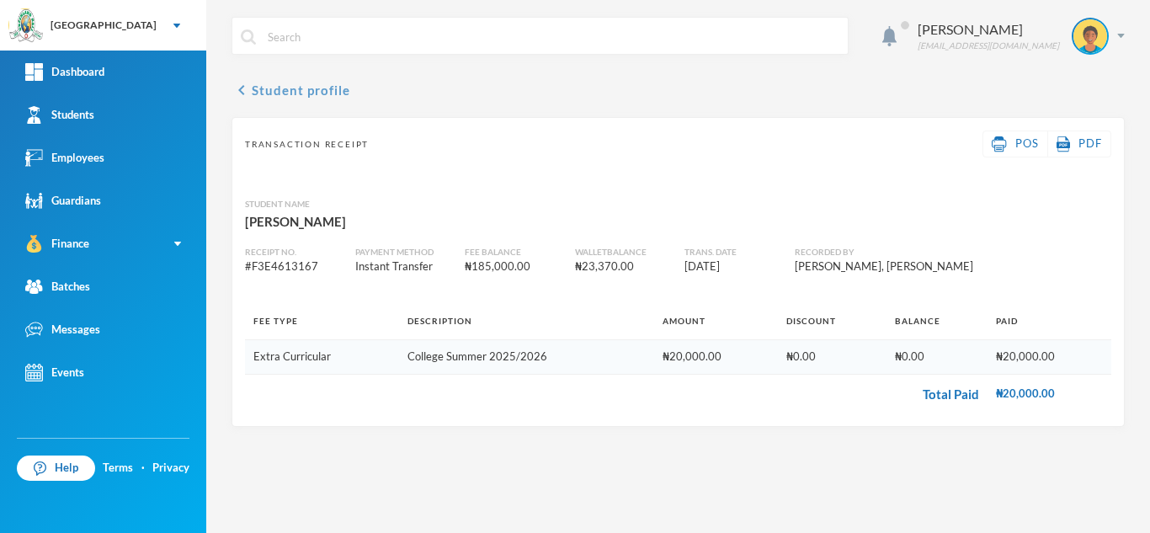
click at [295, 94] on button "chevron_left Student profile" at bounding box center [290, 90] width 119 height 20
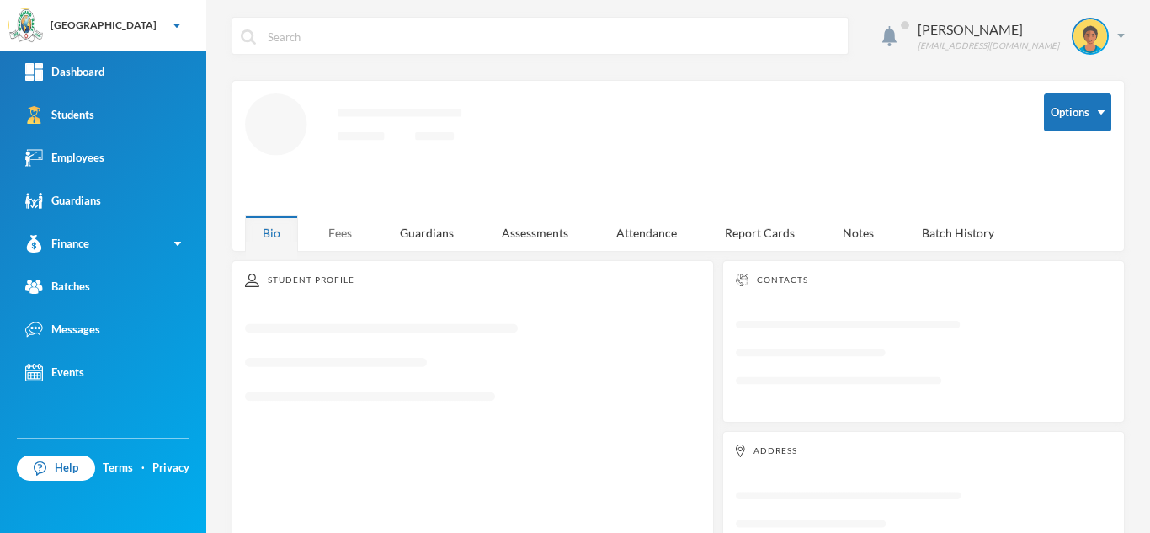
click at [346, 237] on div "Fees" at bounding box center [340, 233] width 59 height 36
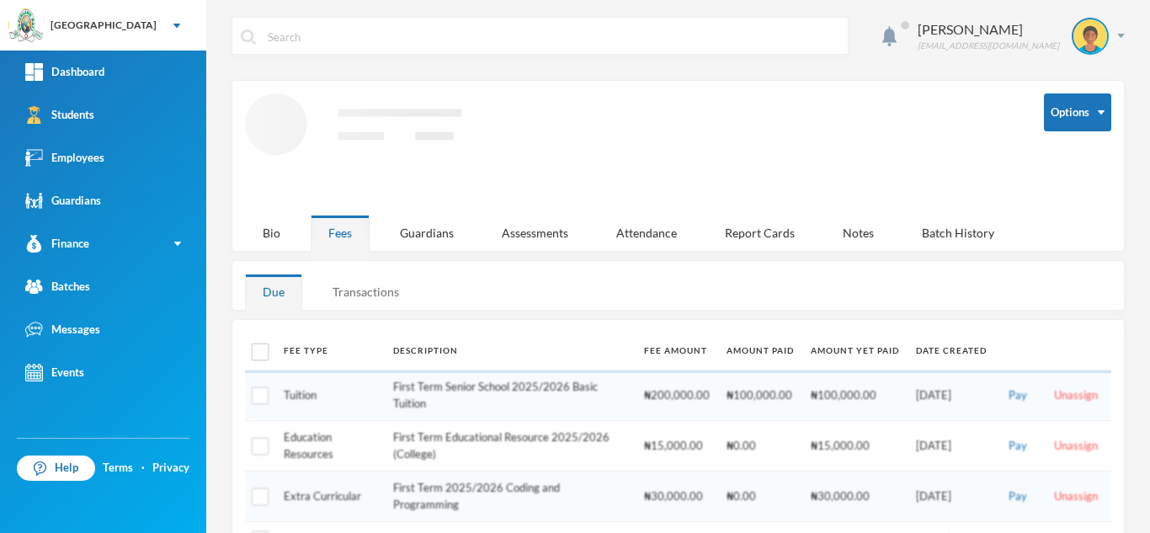
click at [382, 284] on div "Transactions" at bounding box center [366, 292] width 102 height 36
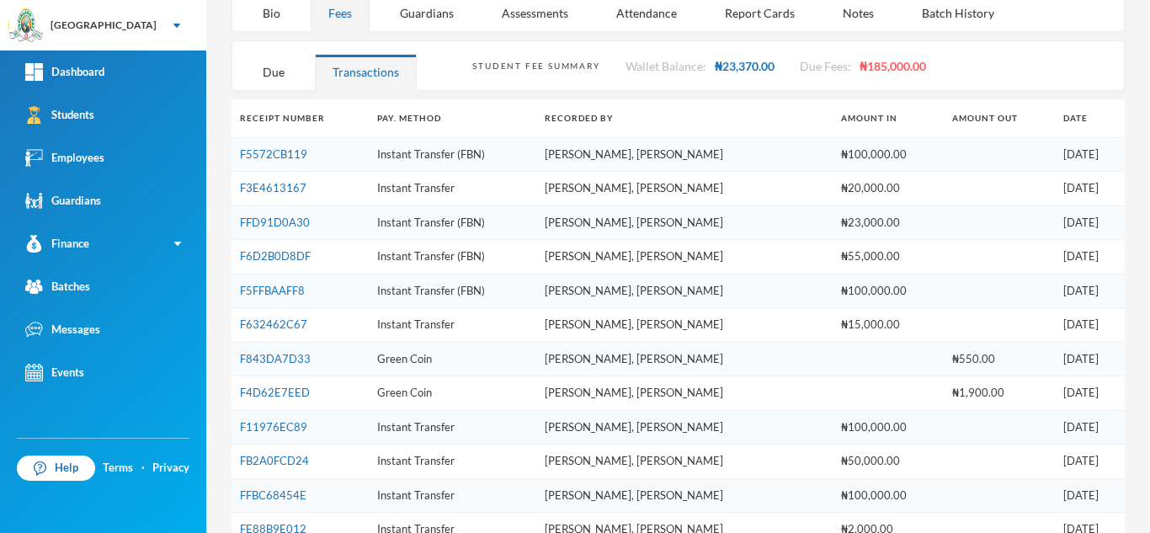
scroll to position [200, 0]
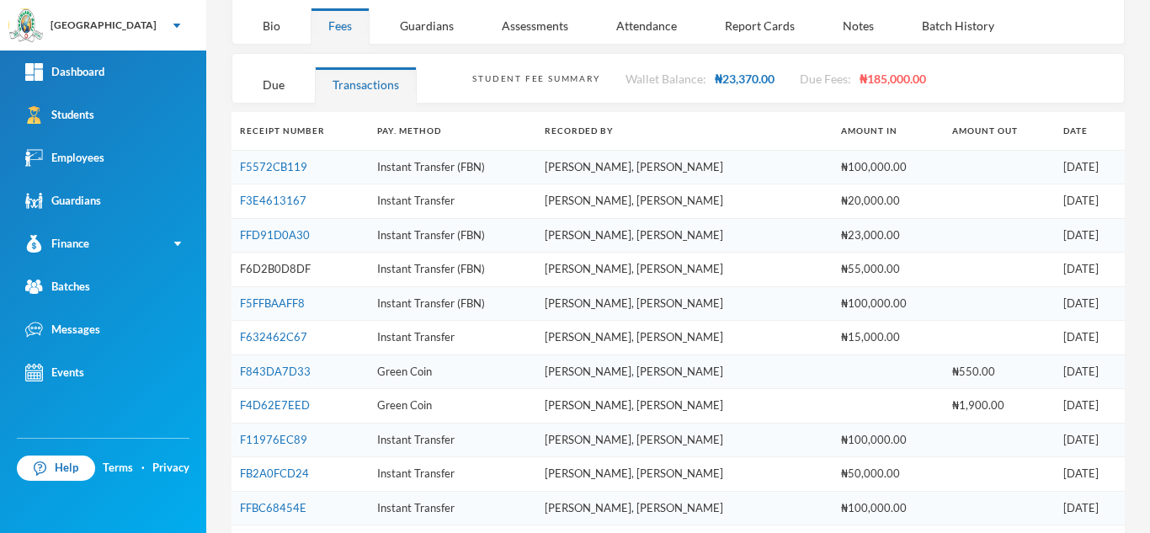
click at [282, 262] on link "F6D2B0D8DF" at bounding box center [275, 268] width 71 height 13
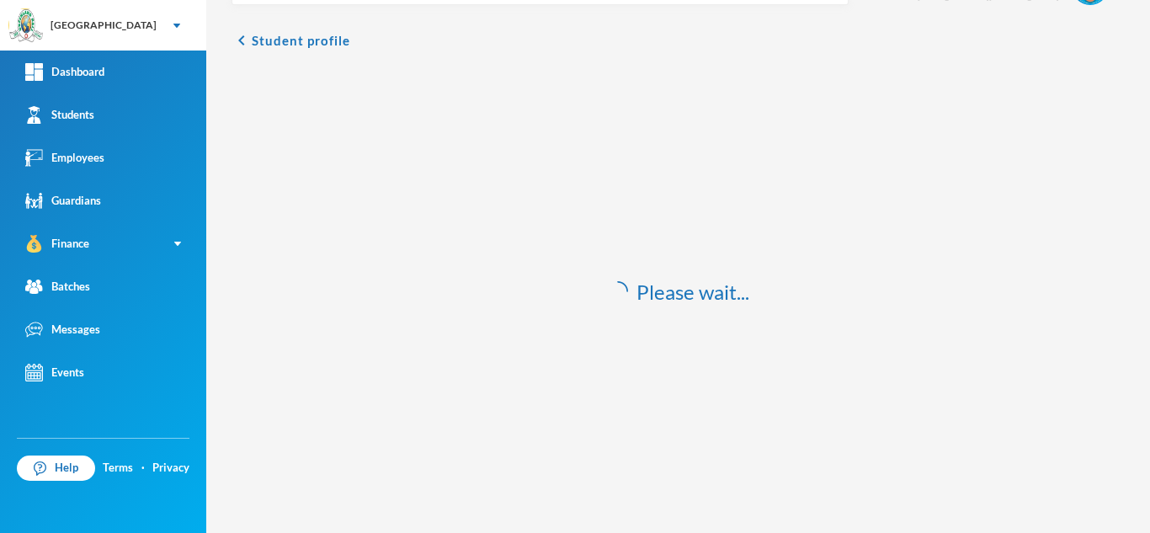
scroll to position [50, 0]
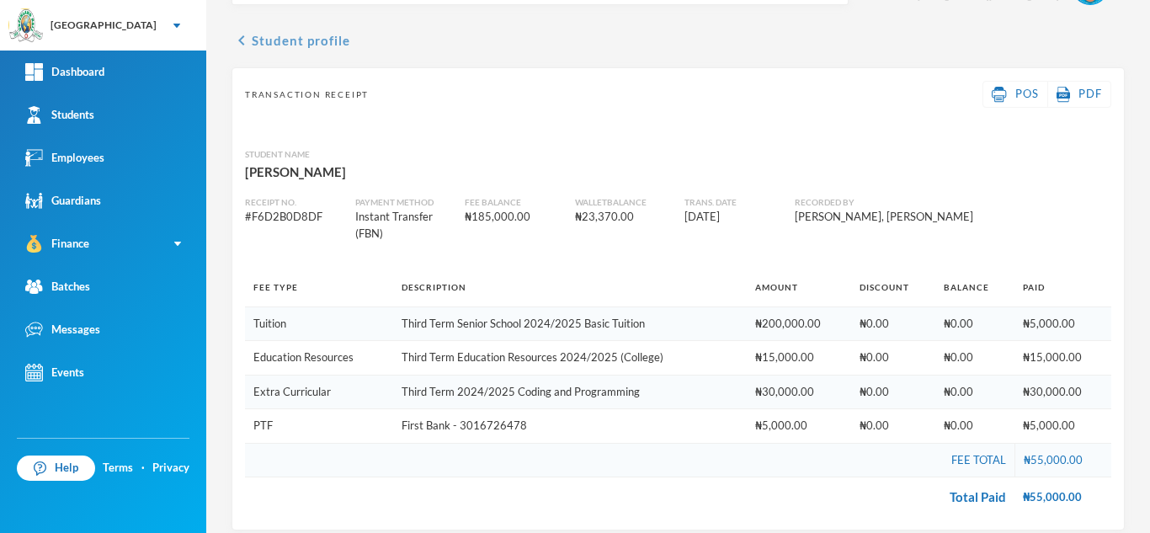
click at [302, 42] on button "chevron_left Student profile" at bounding box center [290, 40] width 119 height 20
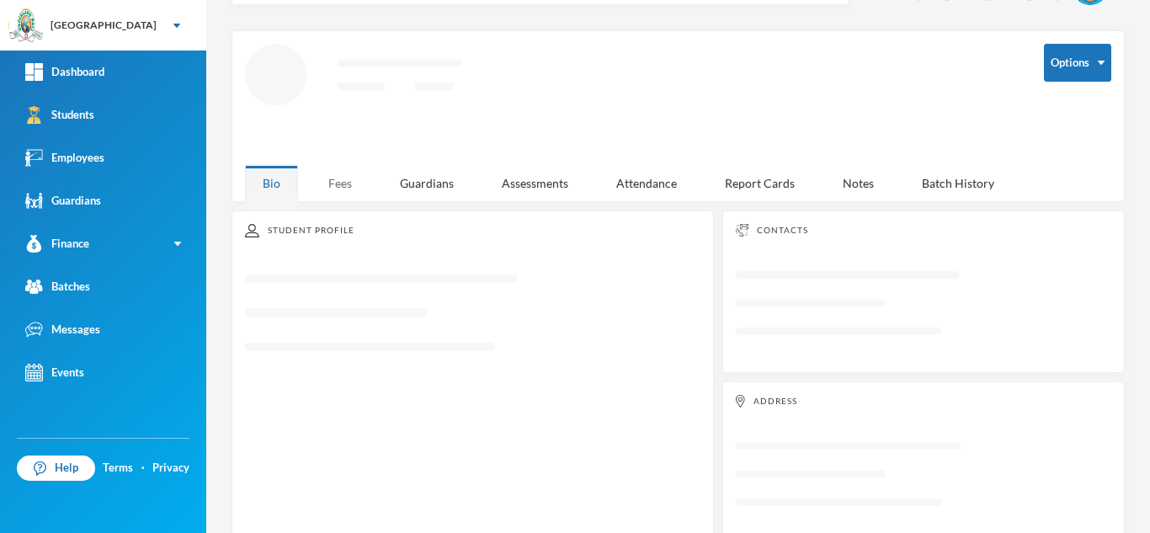
click at [342, 173] on div "Fees" at bounding box center [340, 183] width 59 height 36
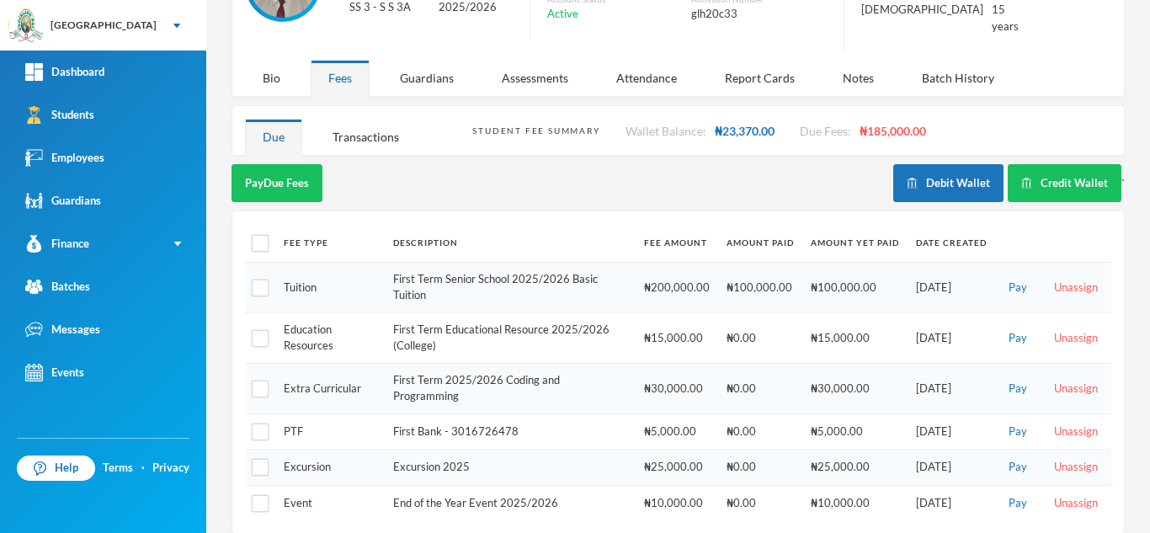
scroll to position [152, 0]
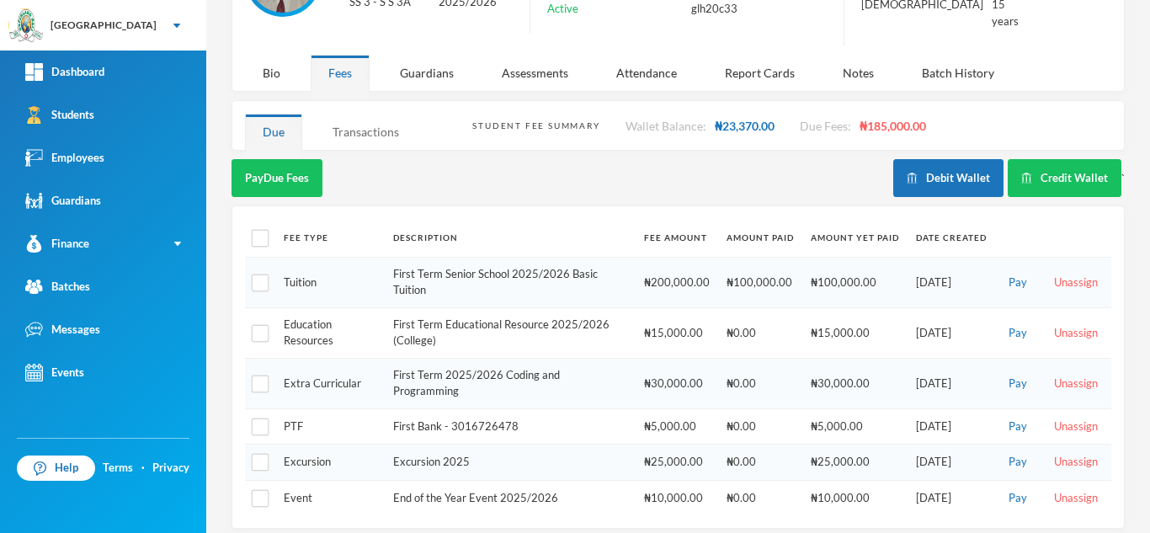
click at [369, 117] on div "Transactions" at bounding box center [366, 132] width 102 height 36
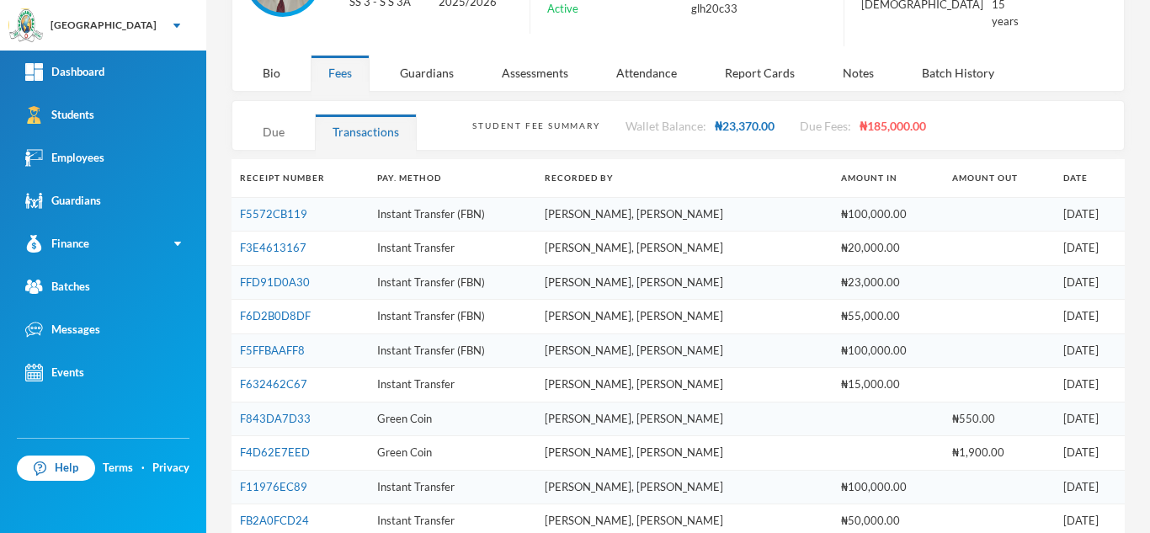
click at [276, 119] on div "Due" at bounding box center [273, 132] width 57 height 36
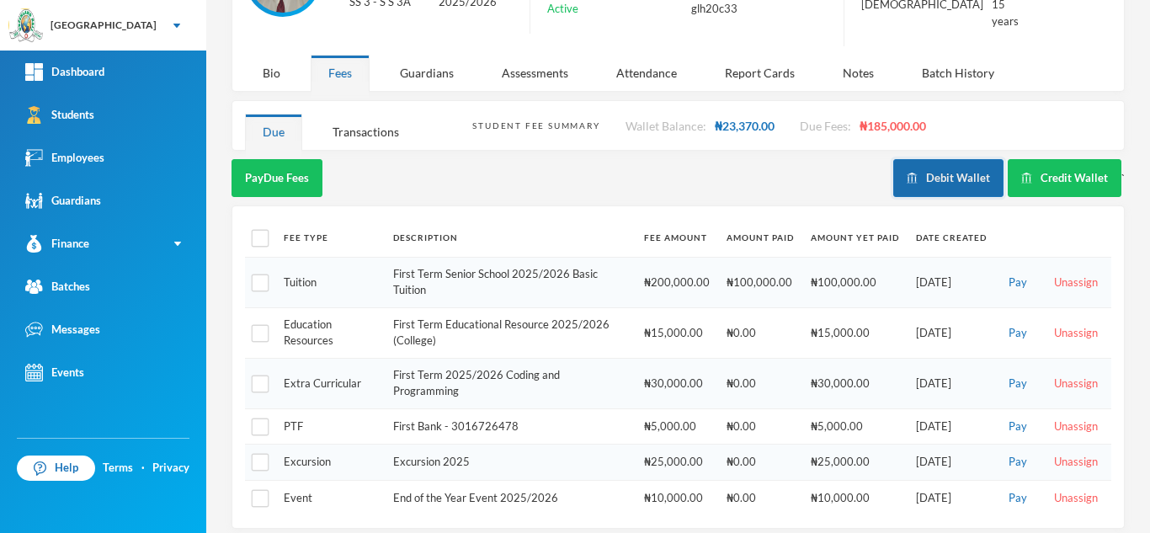
click at [928, 175] on button "Debit Wallet" at bounding box center [948, 178] width 110 height 38
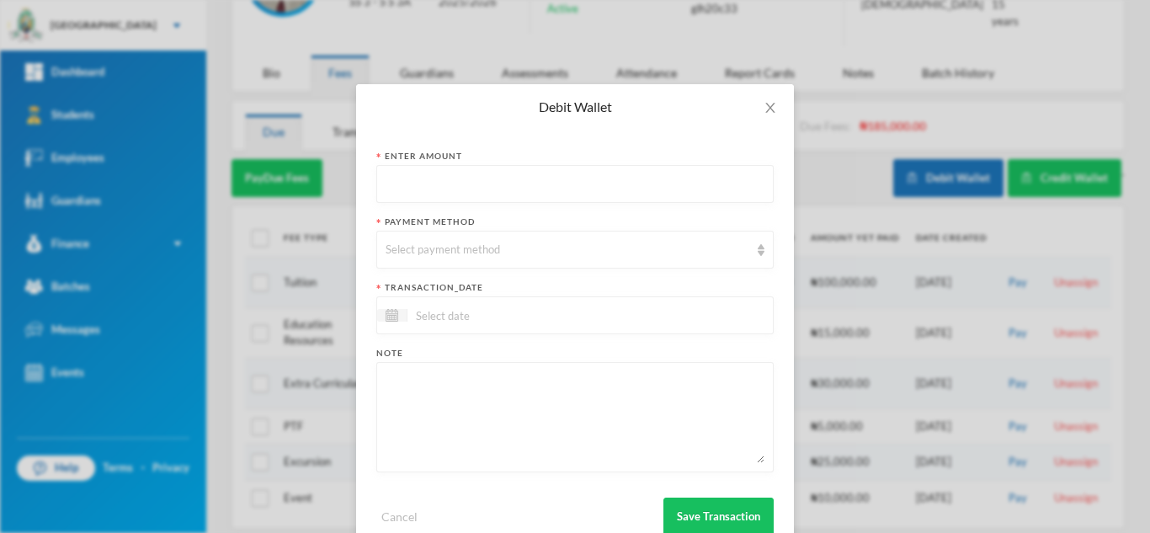
click at [576, 179] on input "text" at bounding box center [575, 185] width 379 height 38
type input "23"
click at [769, 103] on icon "icon: close" at bounding box center [769, 107] width 13 height 13
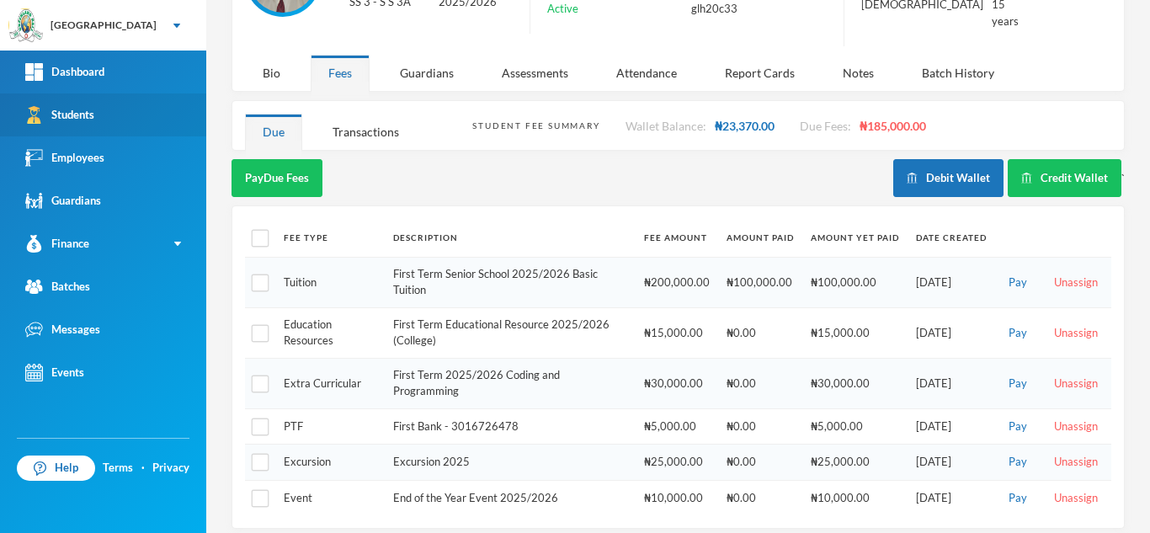
click at [139, 118] on link "Students" at bounding box center [103, 114] width 206 height 43
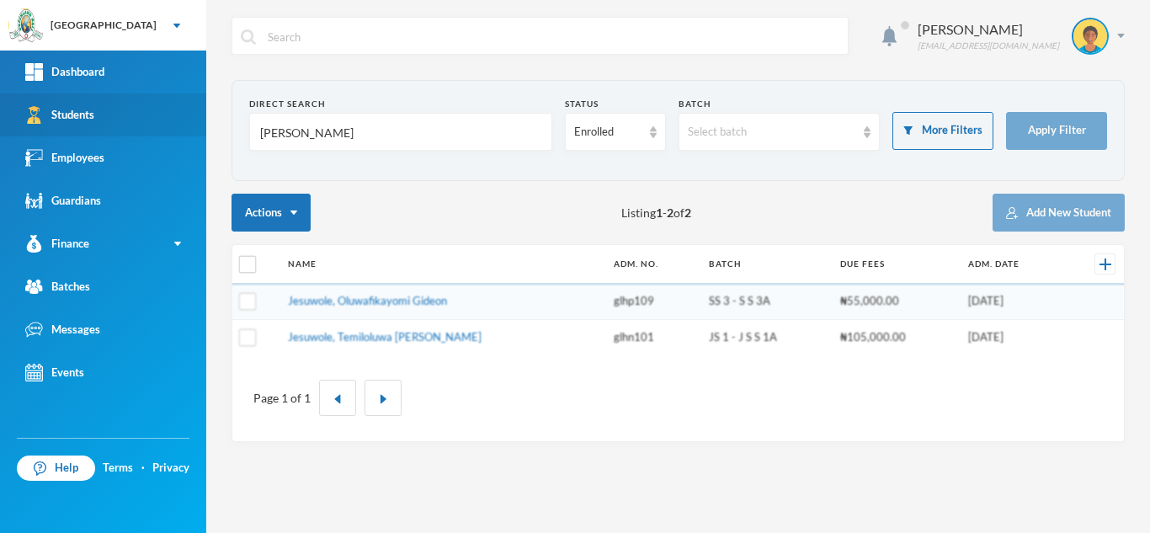
drag, startPoint x: 311, startPoint y: 134, endPoint x: 52, endPoint y: 136, distance: 259.3
click at [52, 136] on div "Greenland Hall Your Bluebic Account Greenland Hall Add a New School Dashboard S…" at bounding box center [575, 266] width 1150 height 533
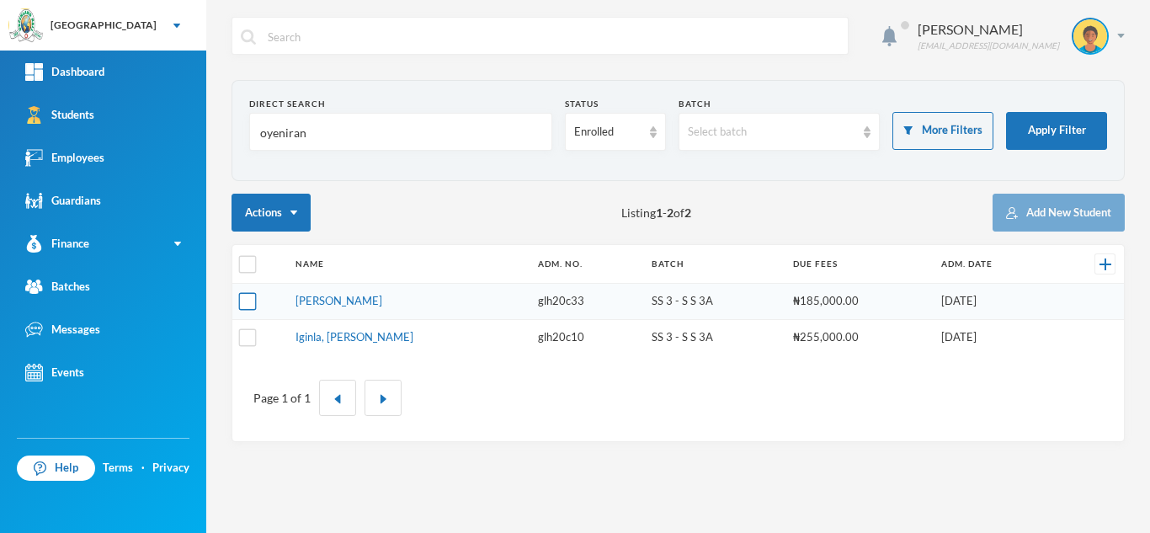
type input "oyeniran"
click at [247, 295] on input "checkbox" at bounding box center [248, 302] width 18 height 18
checkbox input "true"
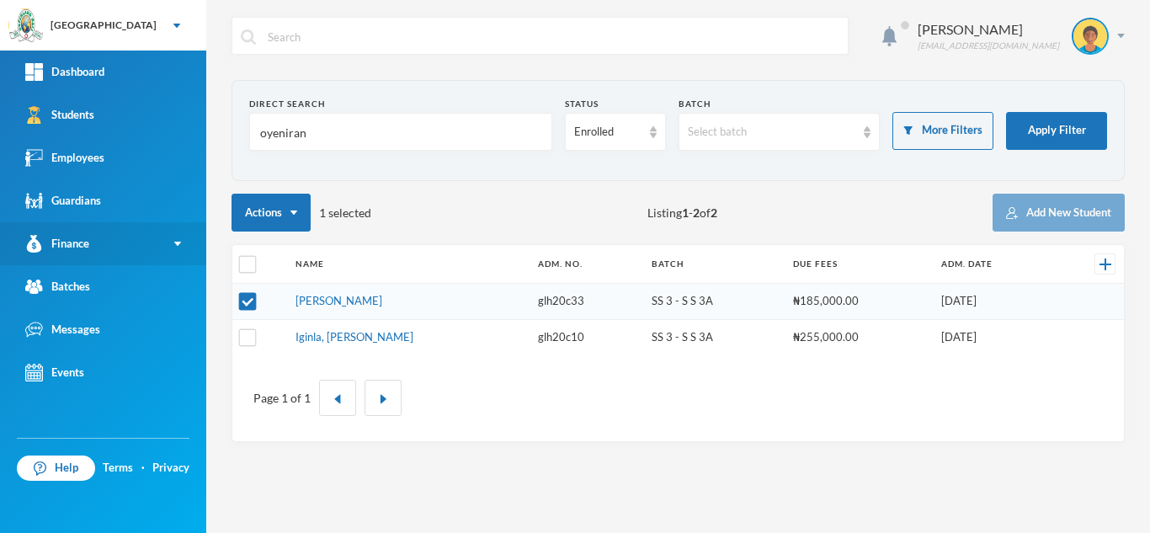
click at [173, 250] on link "Finance" at bounding box center [103, 243] width 206 height 43
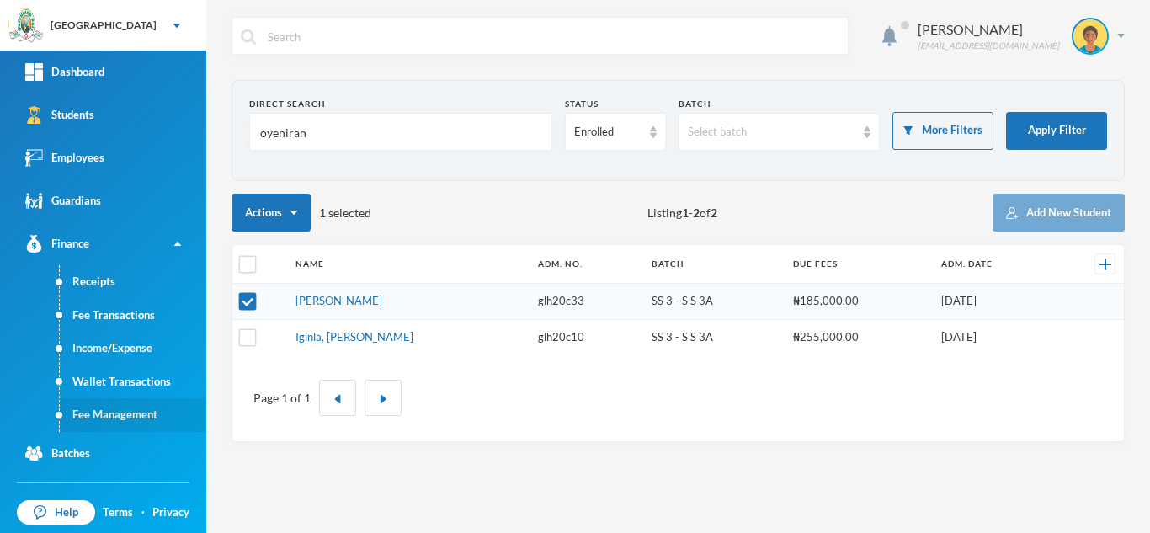
click at [134, 414] on link "Fee Management" at bounding box center [133, 415] width 146 height 34
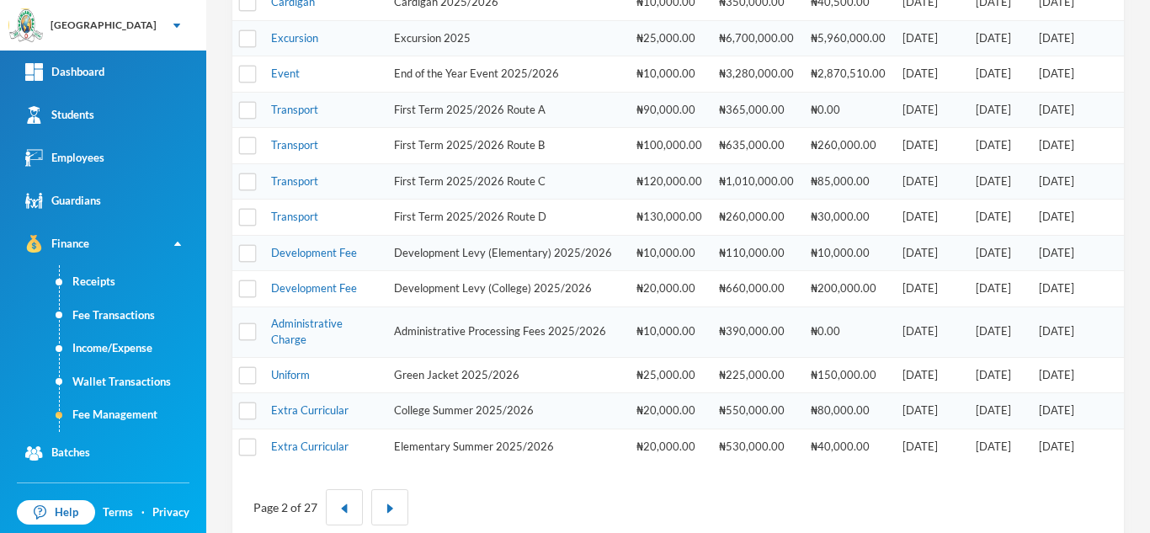
scroll to position [572, 0]
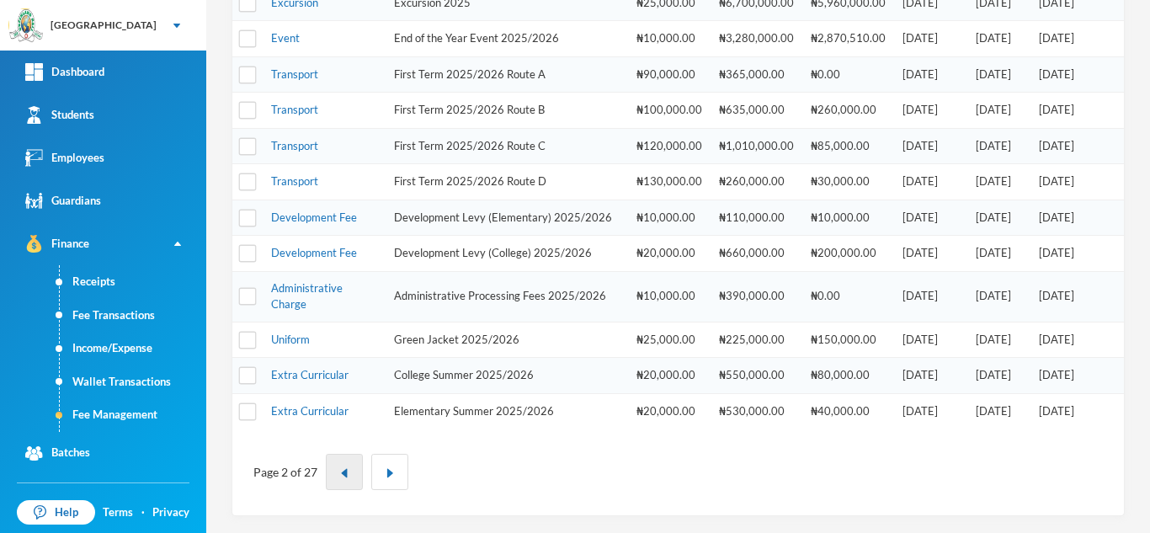
click at [345, 476] on img "button" at bounding box center [344, 473] width 10 height 10
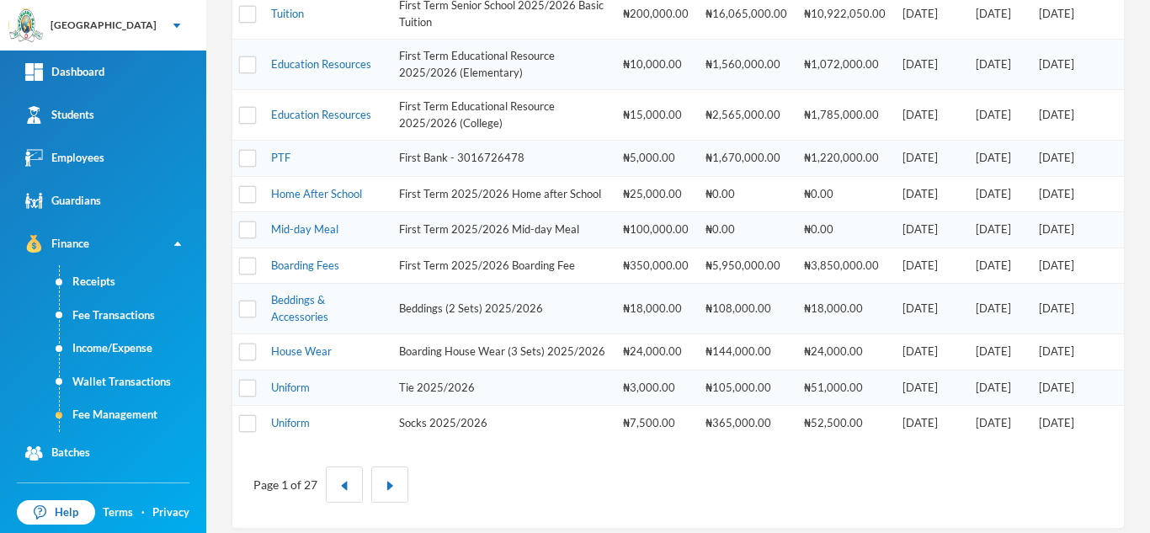
scroll to position [747, 0]
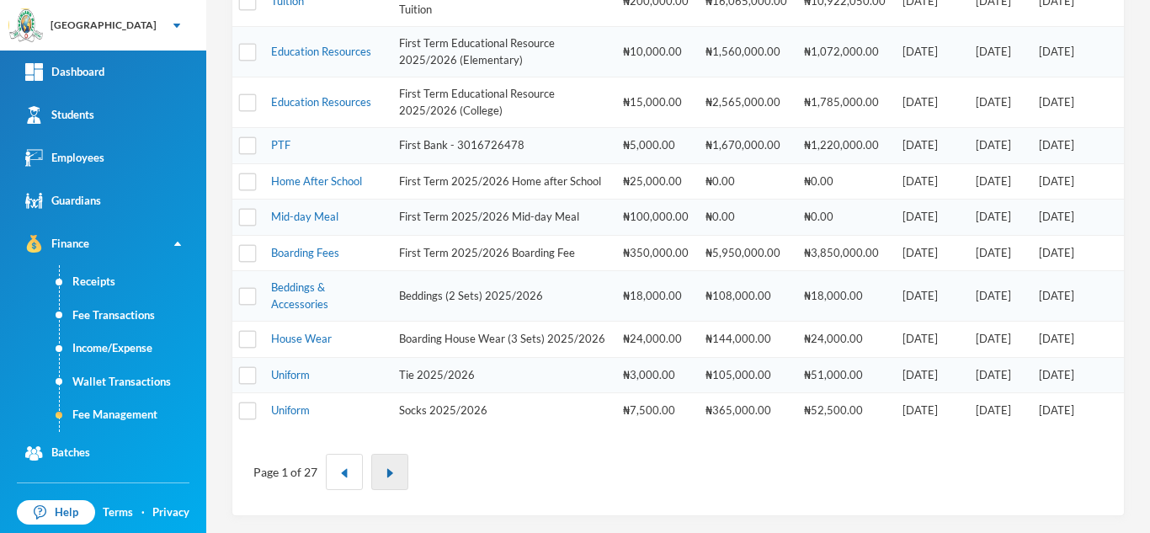
click at [394, 477] on button "button" at bounding box center [389, 472] width 37 height 36
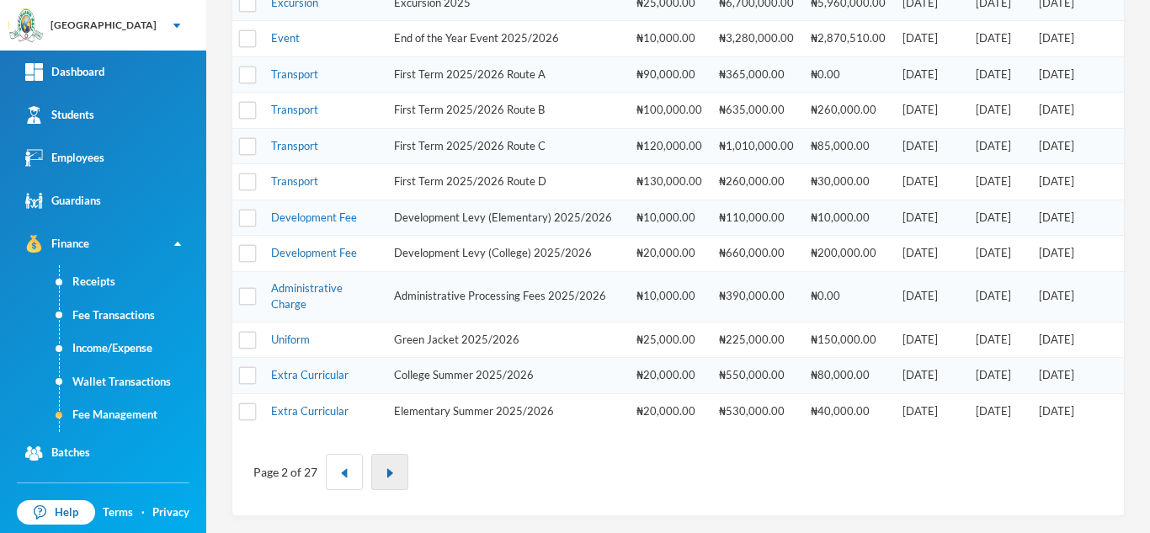
scroll to position [572, 0]
click at [82, 114] on div "Students" at bounding box center [59, 115] width 69 height 18
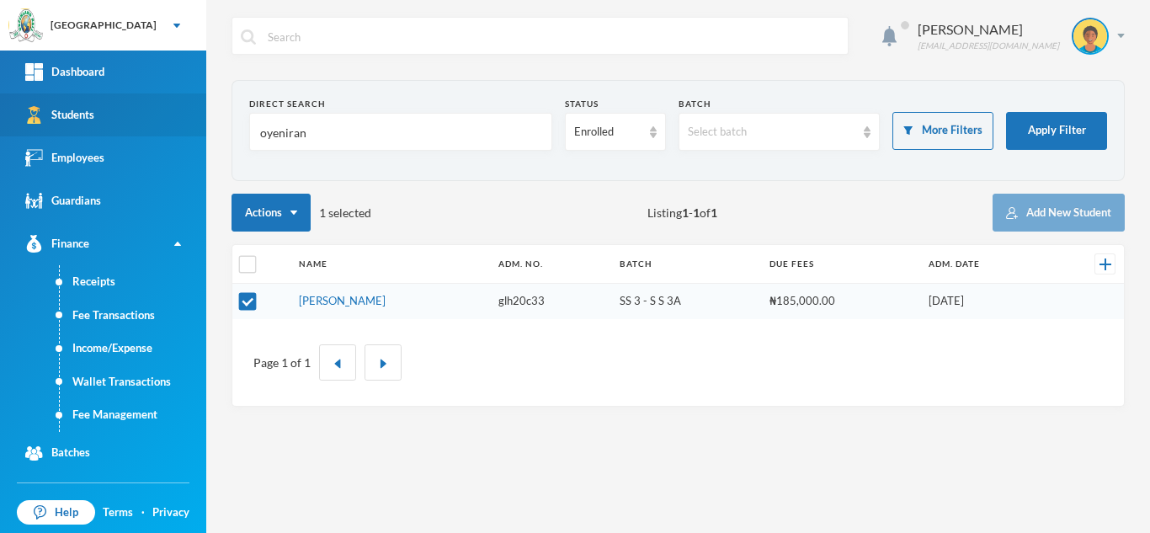
drag, startPoint x: 322, startPoint y: 140, endPoint x: 155, endPoint y: 136, distance: 167.6
click at [155, 136] on div "Greenland Hall Your Bluebic Account Greenland Hall Add a New School Dashboard S…" at bounding box center [575, 266] width 1150 height 533
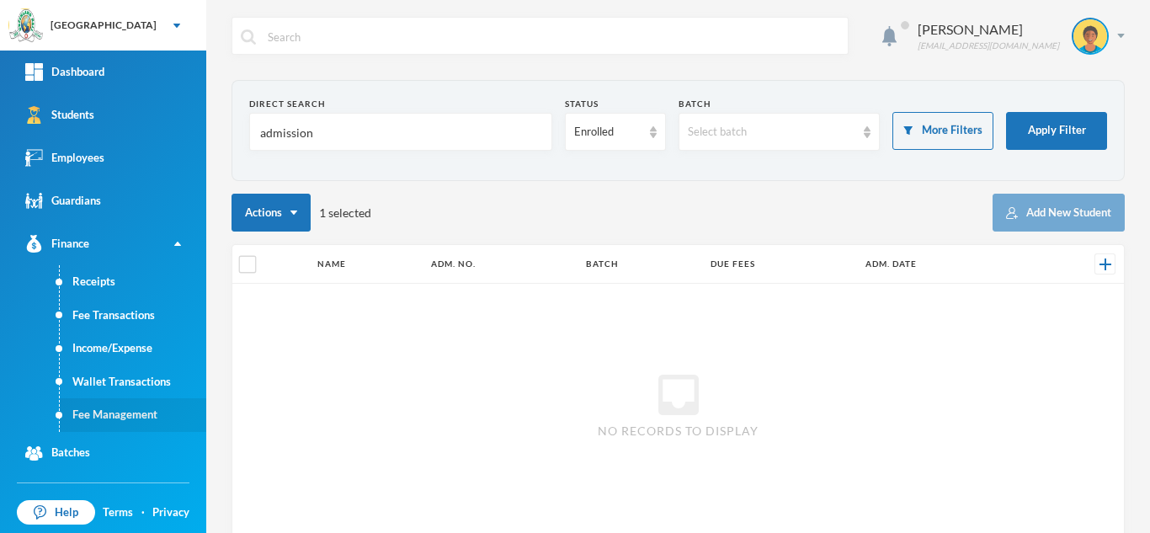
type input "admission"
click at [130, 414] on link "Fee Management" at bounding box center [133, 415] width 146 height 34
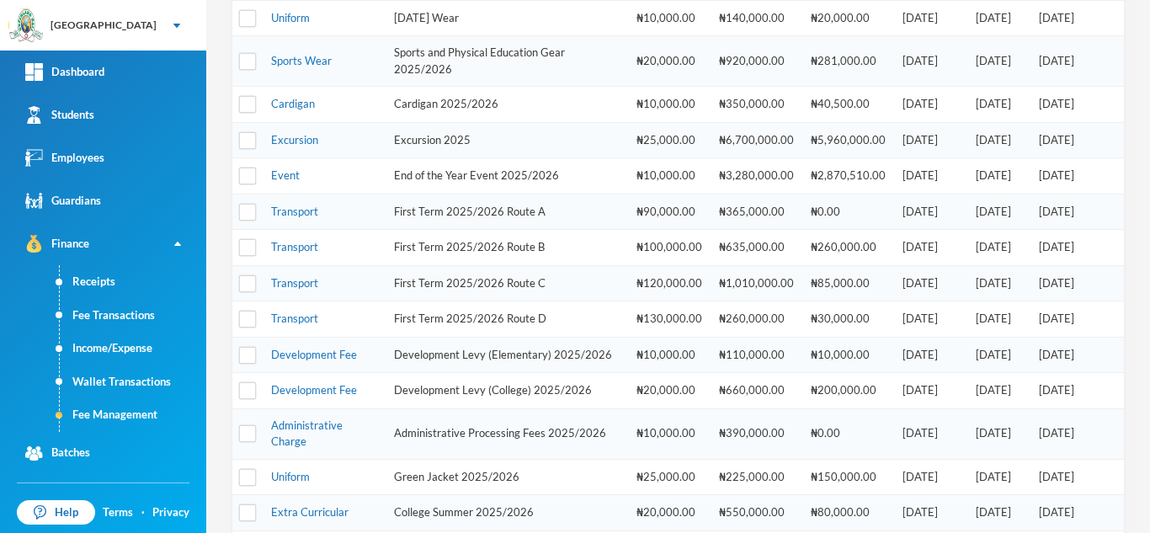
scroll to position [572, 0]
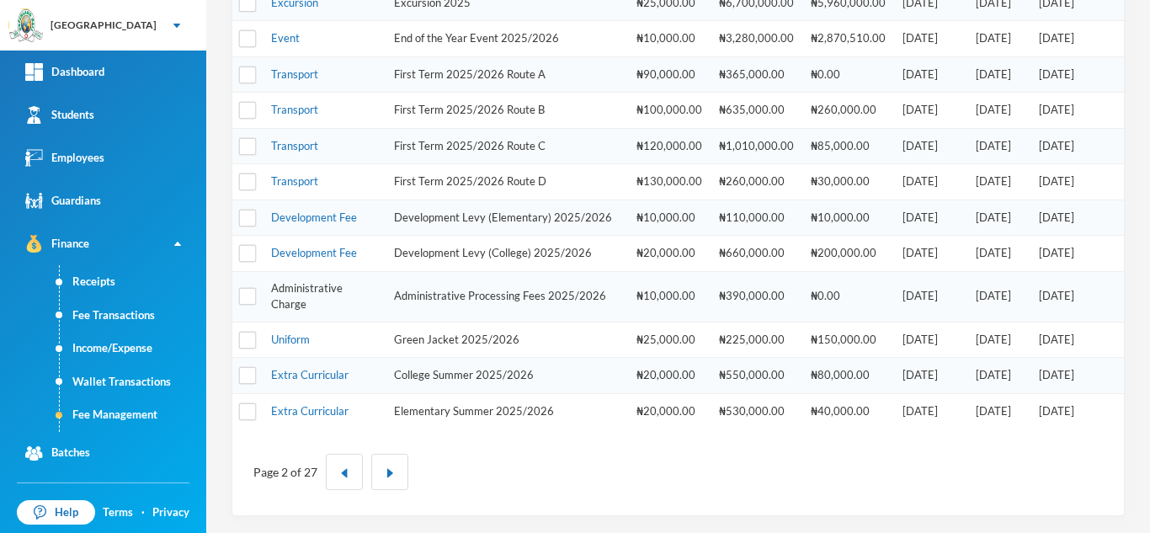
click at [322, 291] on link "Administrative Charge" at bounding box center [307, 296] width 72 height 30
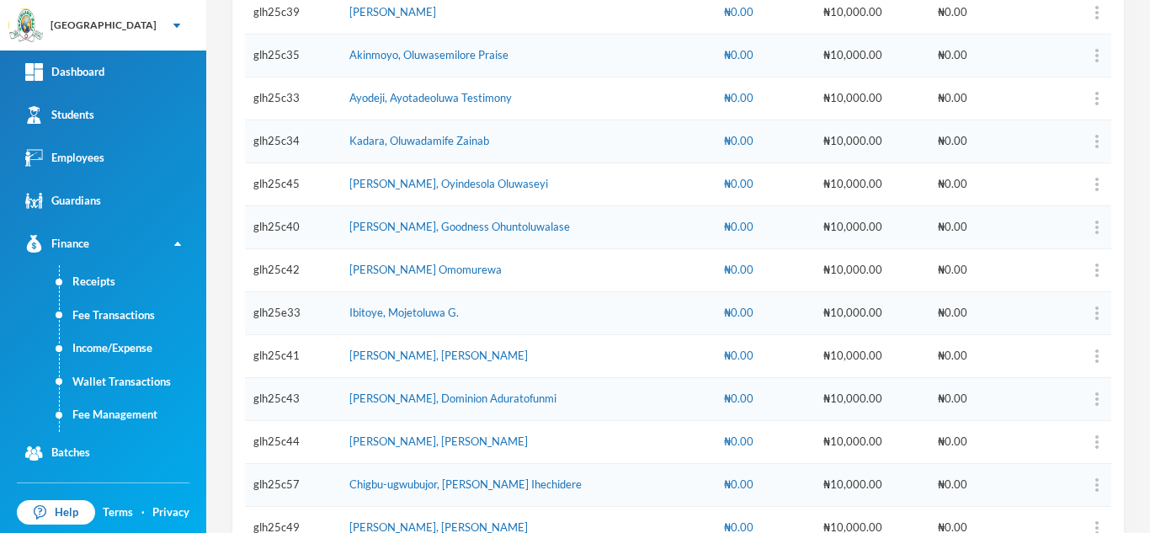
scroll to position [1389, 0]
